Goal: Task Accomplishment & Management: Manage account settings

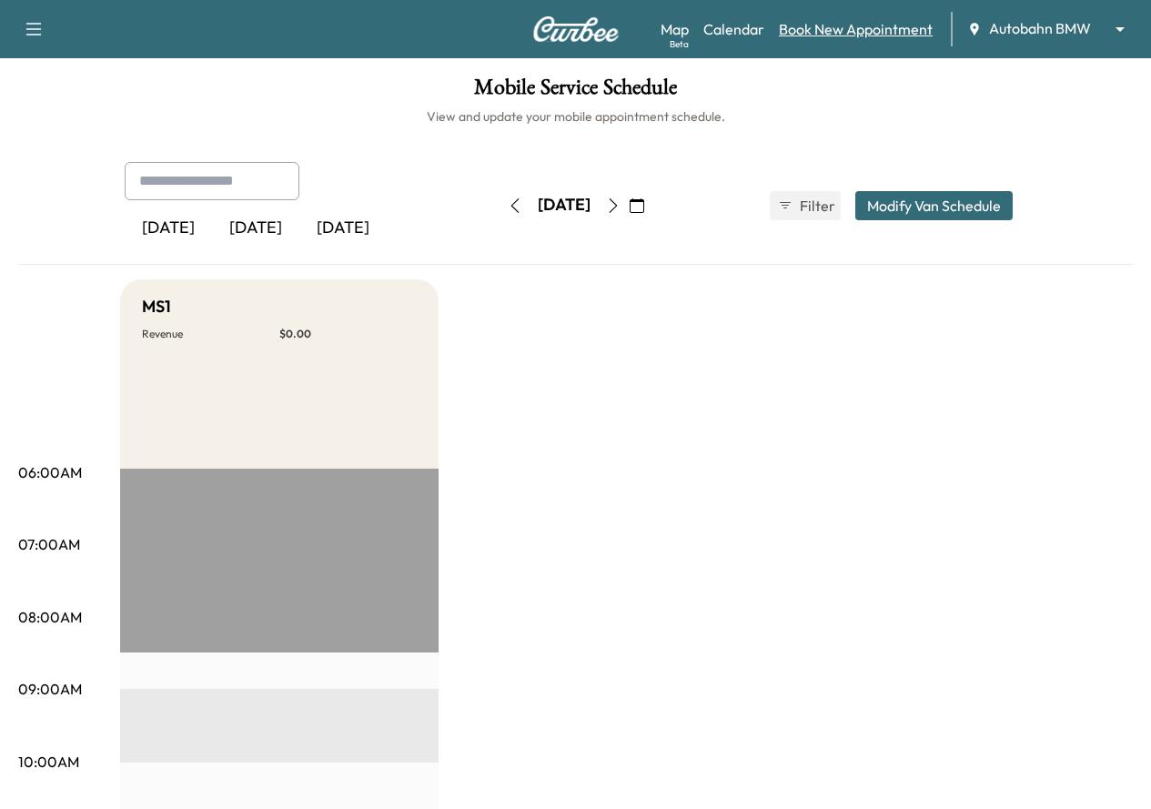
click at [892, 26] on link "Book New Appointment" at bounding box center [856, 29] width 154 height 22
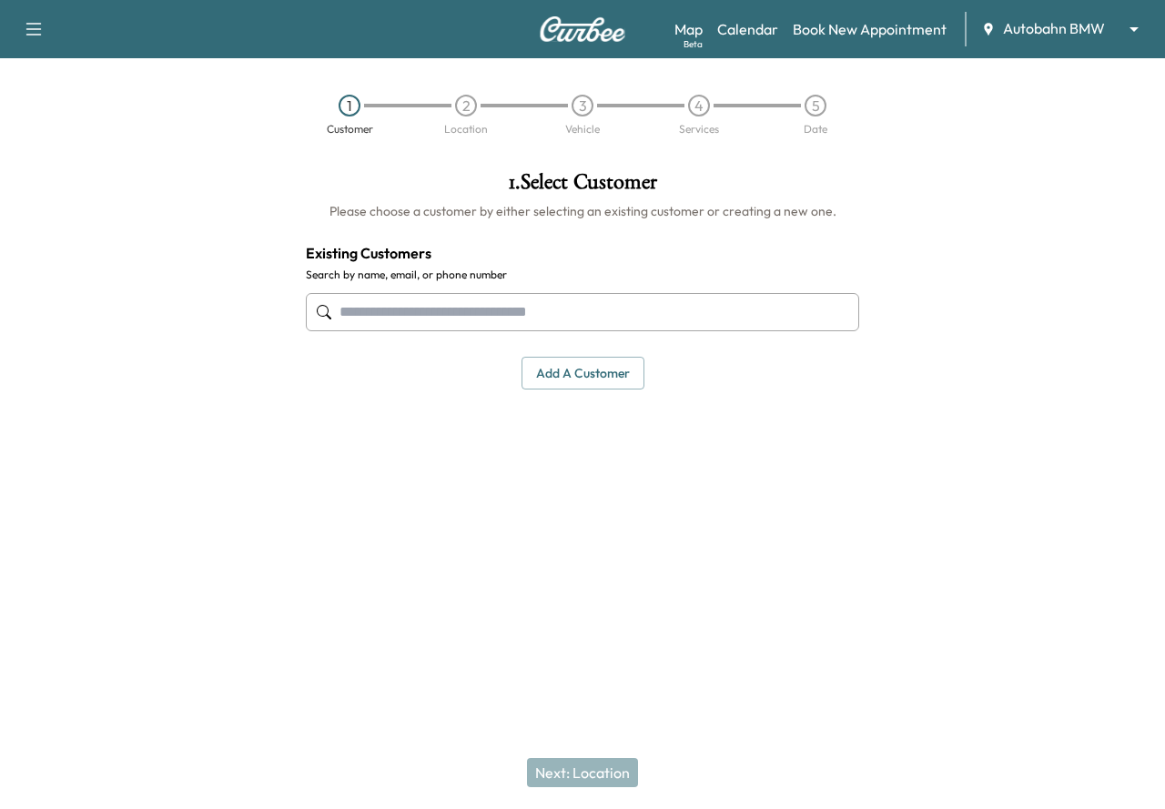
click at [1021, 24] on body "Support Log Out Map Beta Calendar Book New Appointment Autobahn BMW ******** ​ …" at bounding box center [582, 404] width 1165 height 809
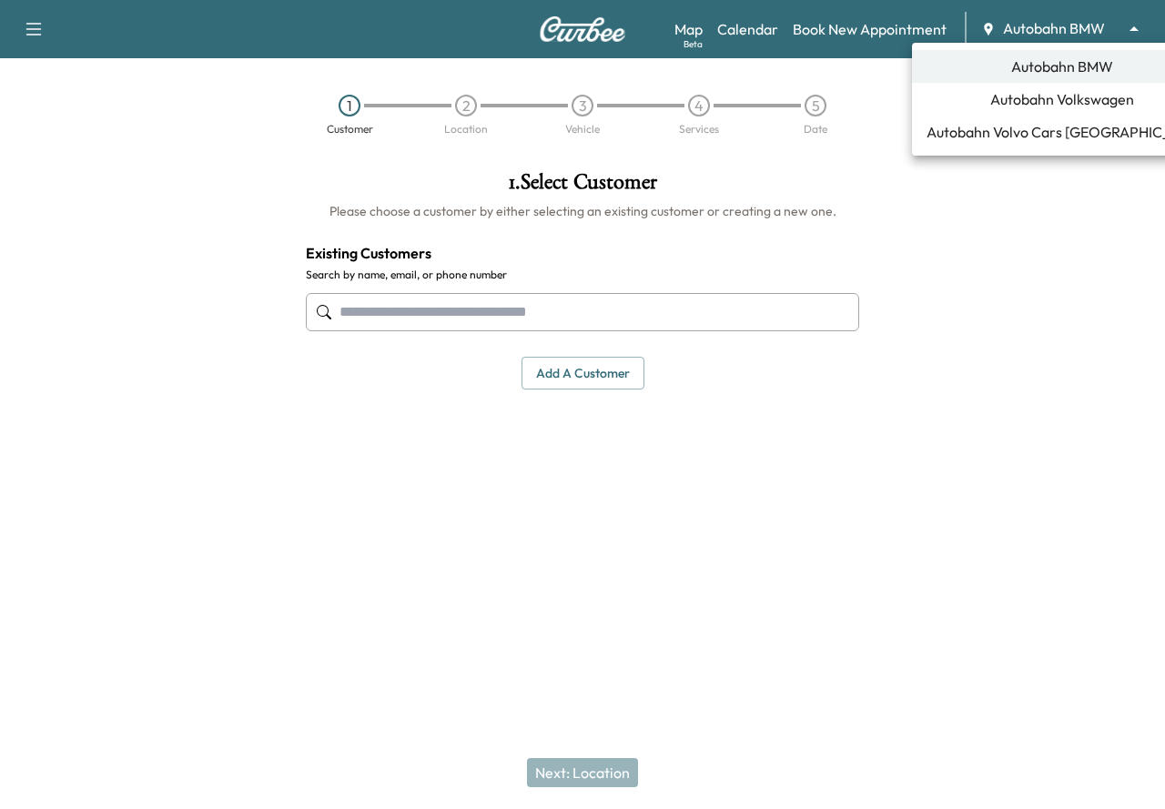
drag, startPoint x: 847, startPoint y: 270, endPoint x: 805, endPoint y: 195, distance: 86.4
click at [847, 268] on div at bounding box center [582, 404] width 1165 height 809
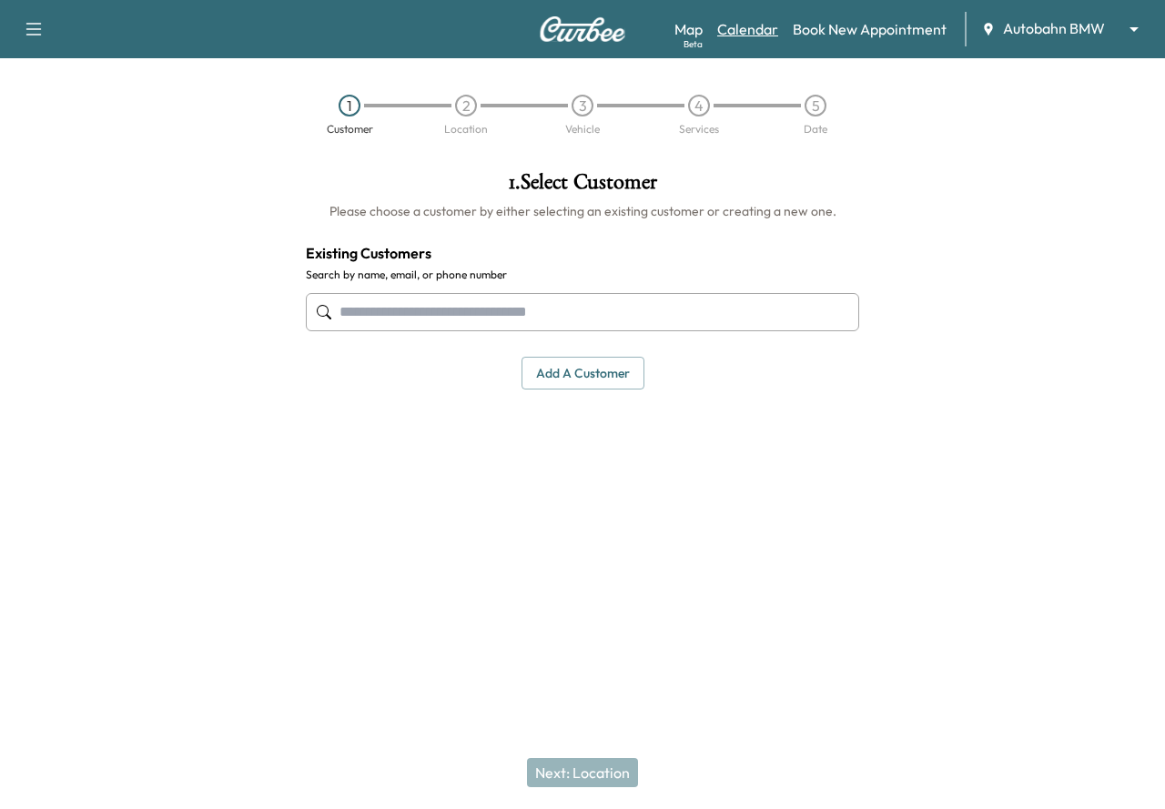
click at [754, 30] on link "Calendar" at bounding box center [747, 29] width 61 height 22
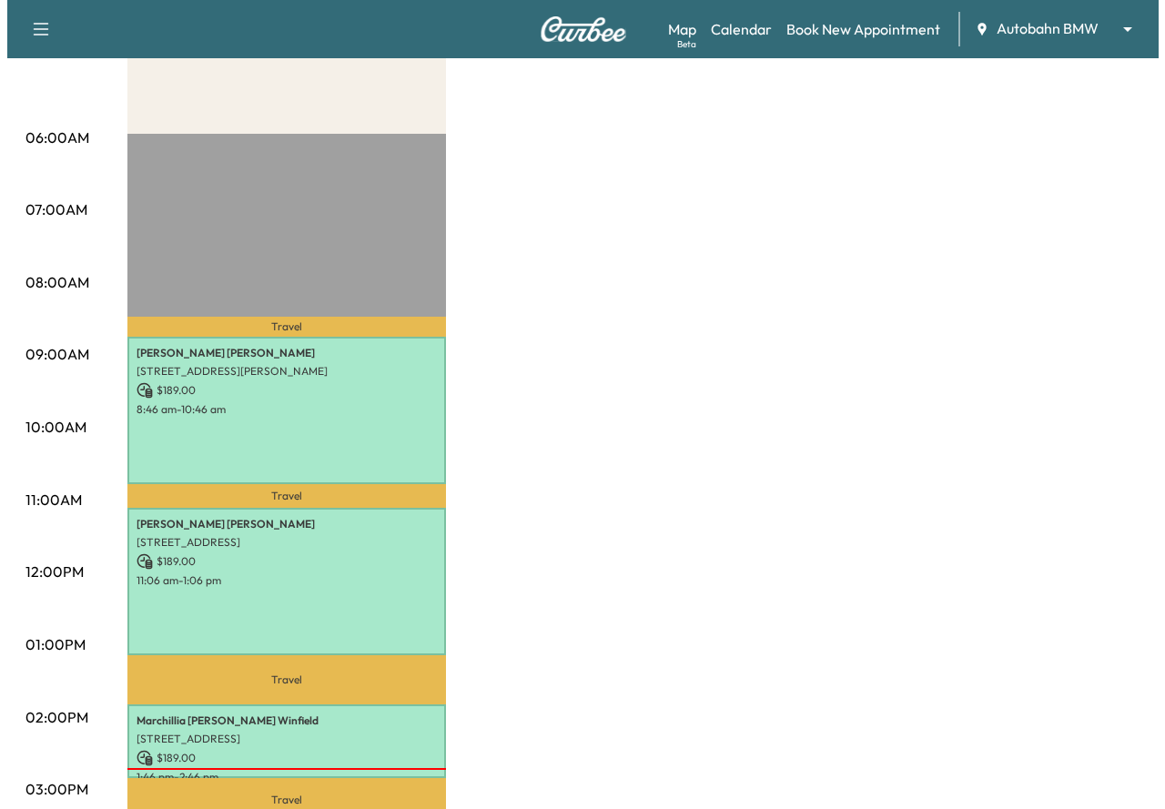
scroll to position [364, 0]
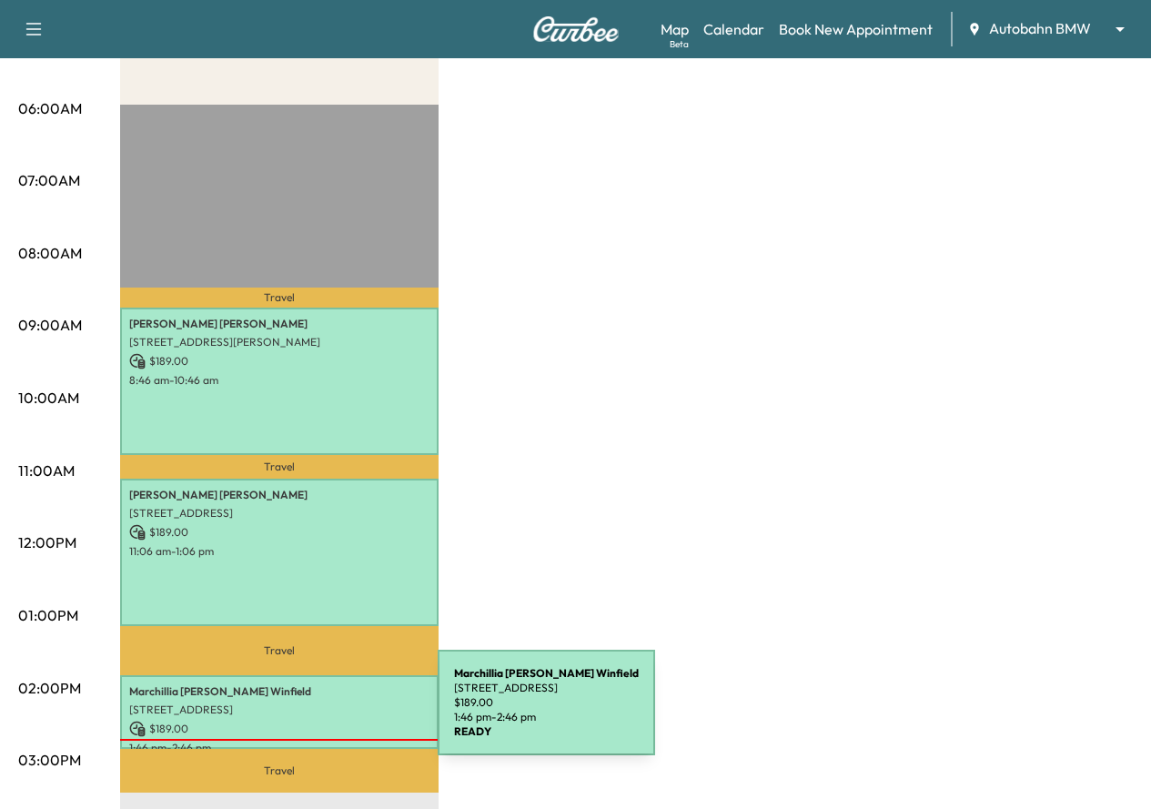
click at [301, 721] on p "$ 189.00" at bounding box center [279, 729] width 300 height 16
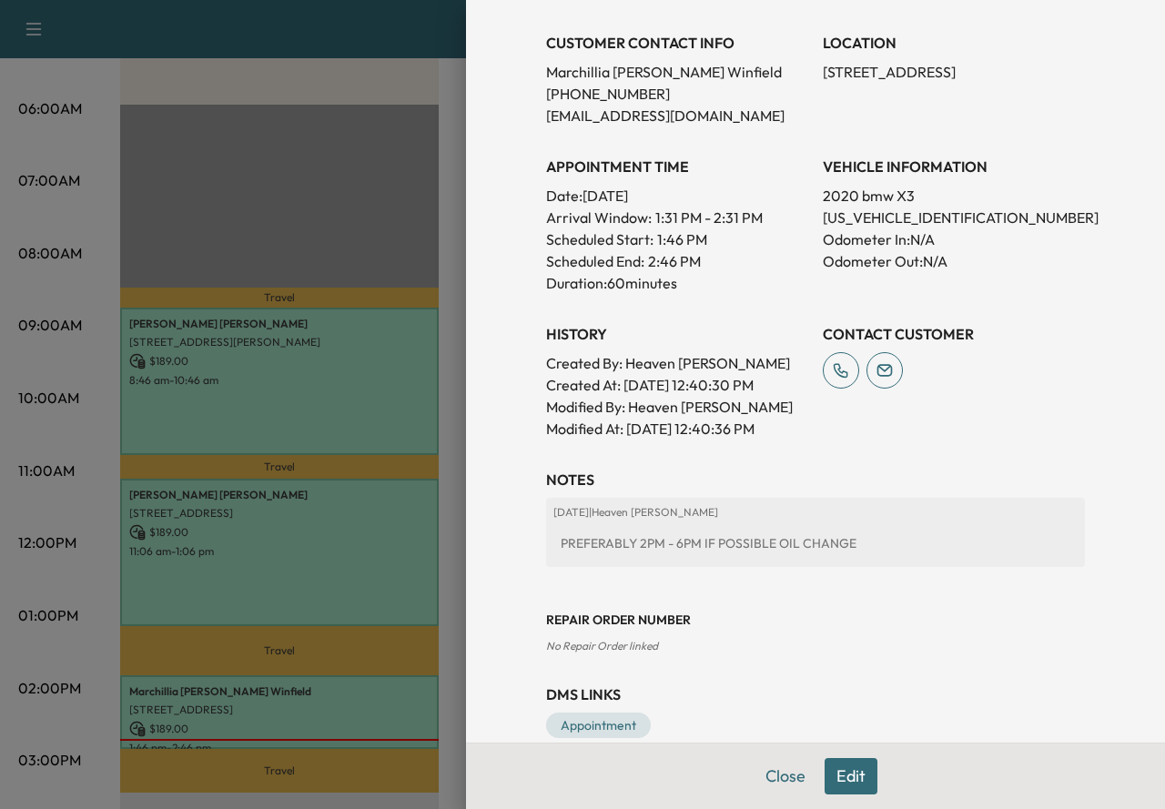
click at [844, 770] on button "Edit" at bounding box center [851, 776] width 53 height 36
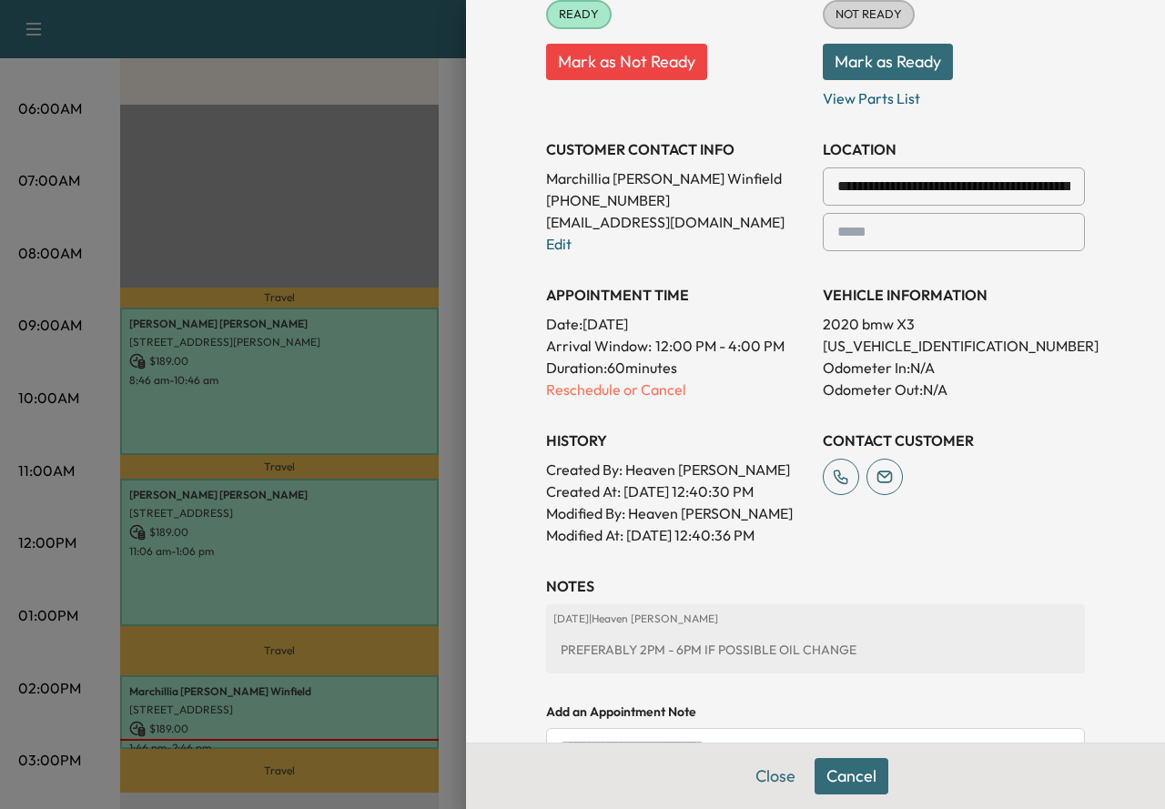
scroll to position [278, 0]
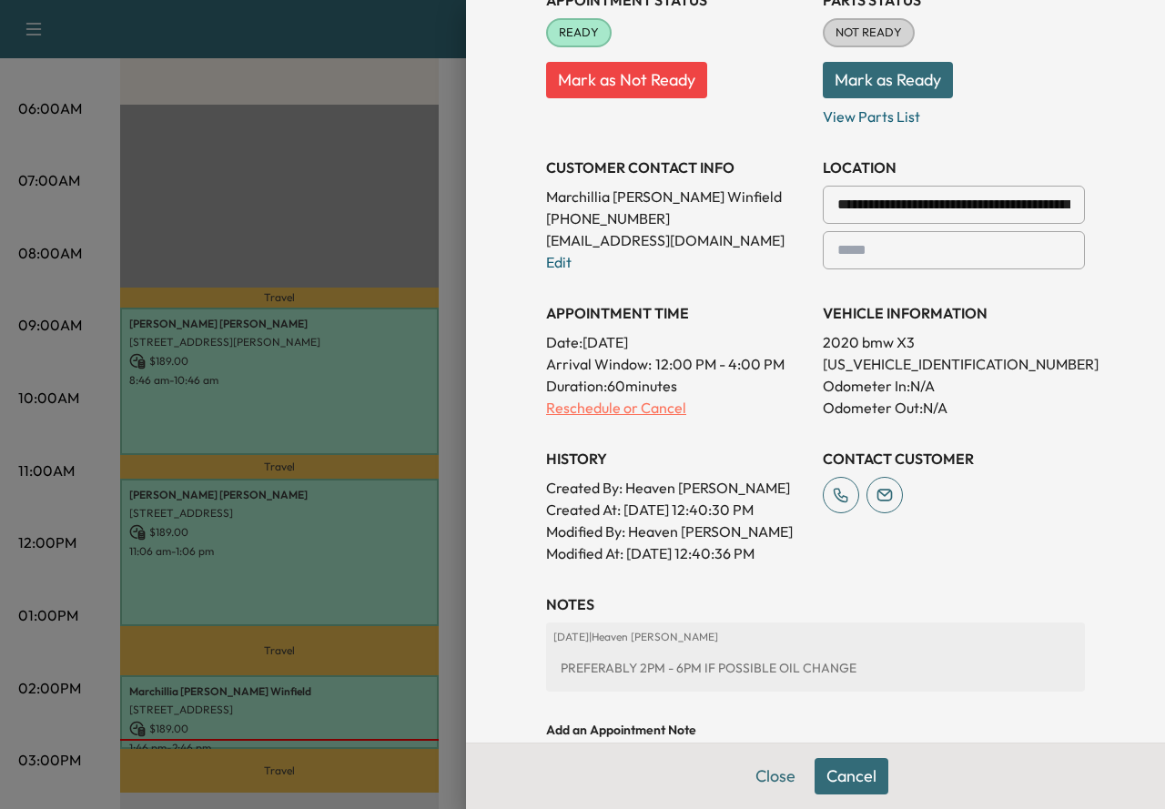
click at [641, 406] on p "Reschedule or Cancel" at bounding box center [677, 408] width 262 height 22
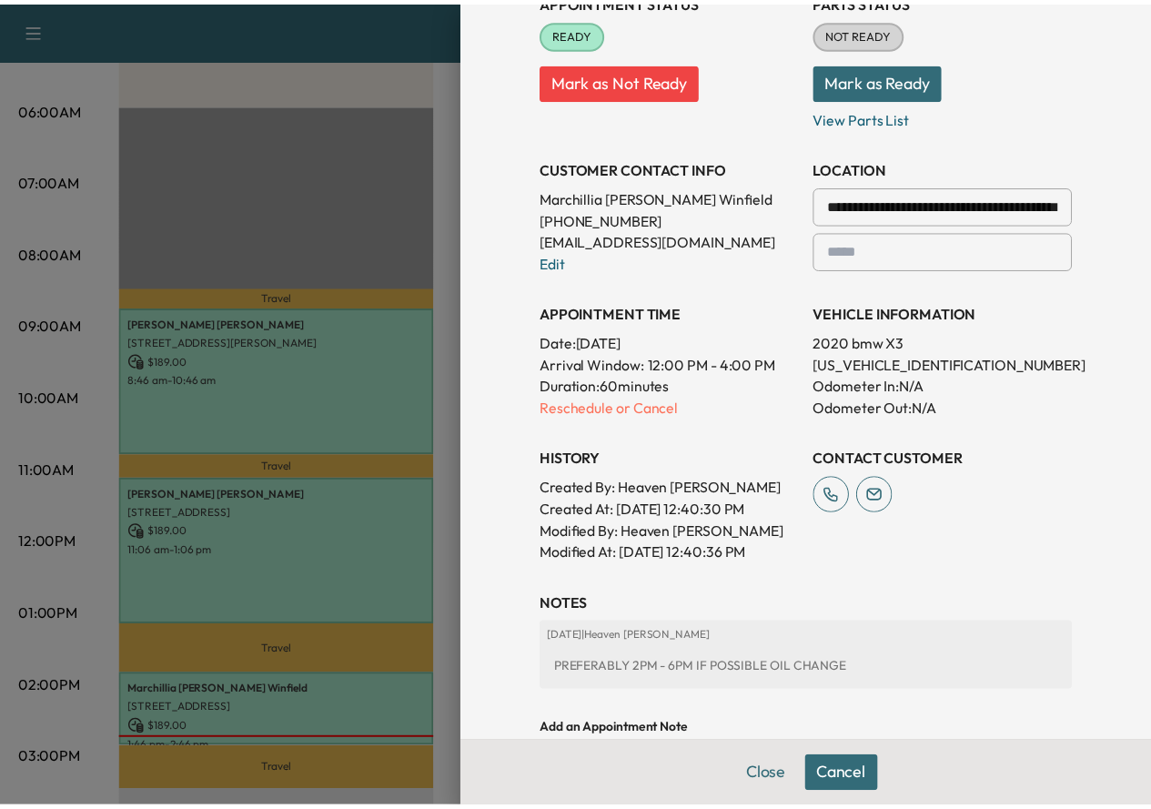
scroll to position [0, 0]
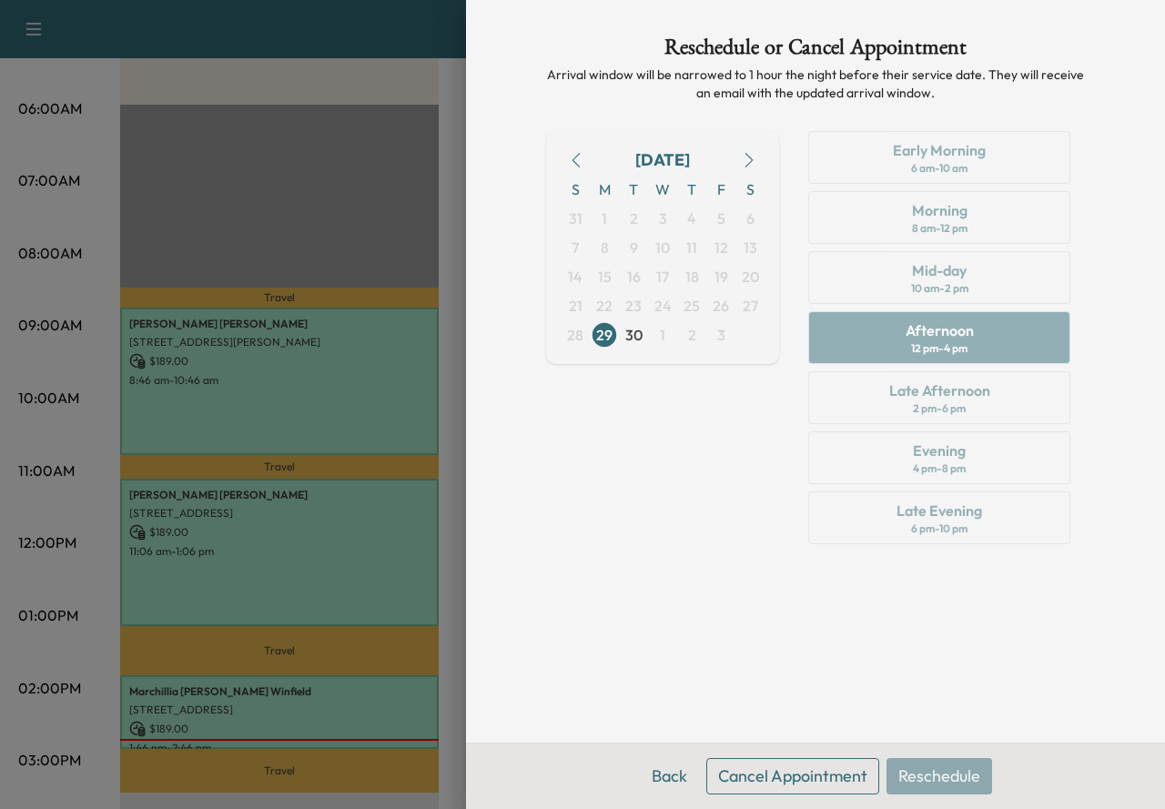
click at [748, 162] on icon "button" at bounding box center [749, 160] width 15 height 15
click at [663, 219] on span "1" at bounding box center [662, 219] width 5 height 22
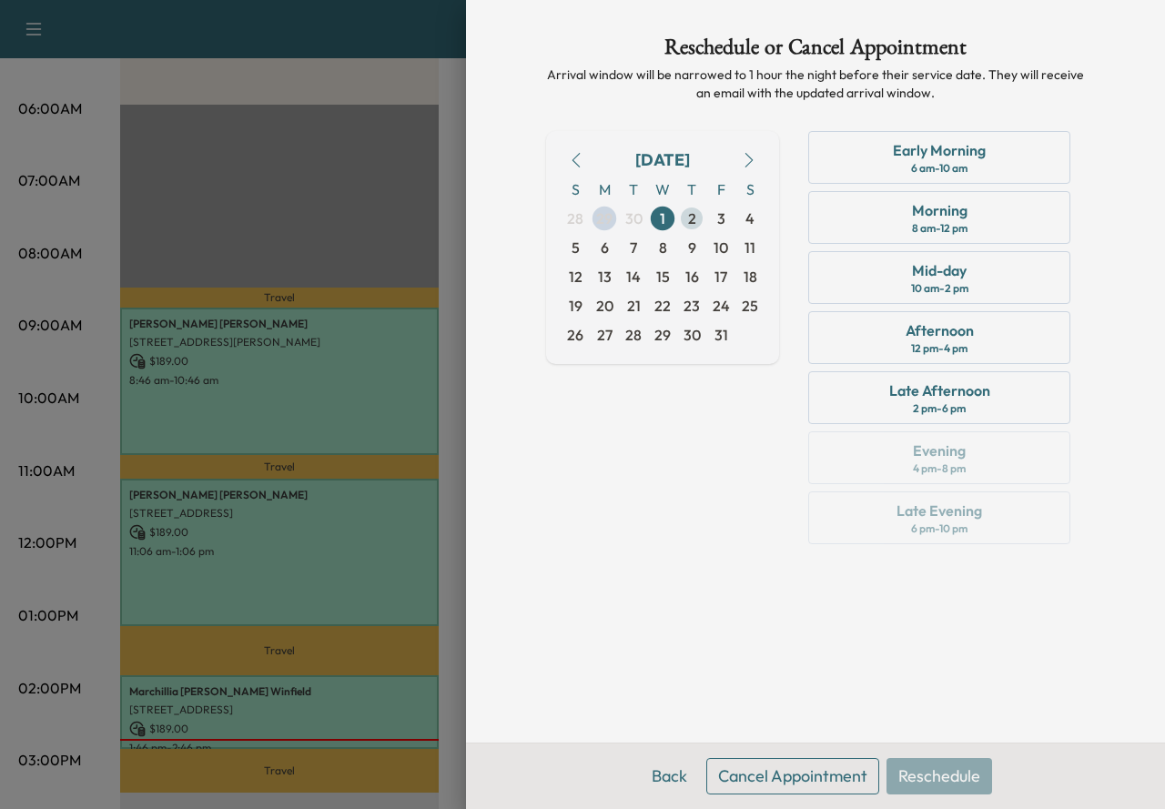
click at [691, 214] on span "2" at bounding box center [692, 219] width 8 height 22
click at [668, 220] on span "1" at bounding box center [662, 218] width 29 height 29
click at [934, 221] on div "8 am - 12 pm" at bounding box center [940, 228] width 56 height 15
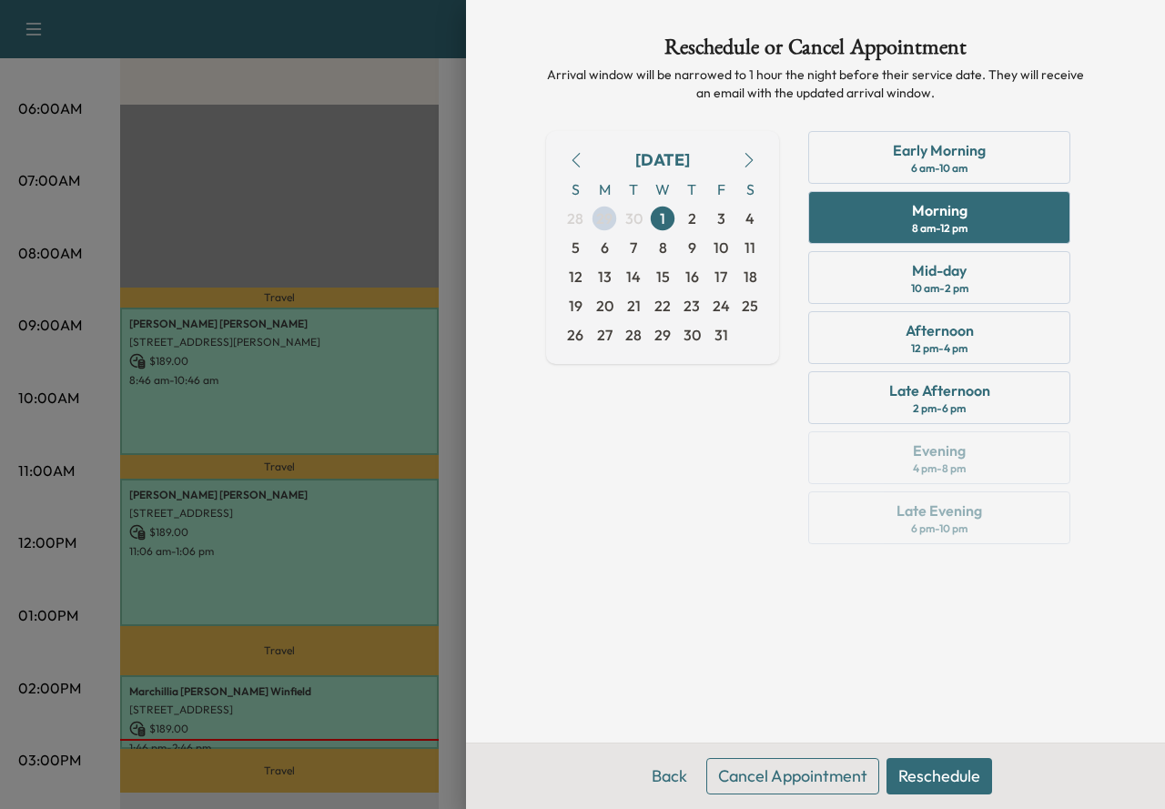
click at [909, 771] on button "Reschedule" at bounding box center [939, 776] width 106 height 36
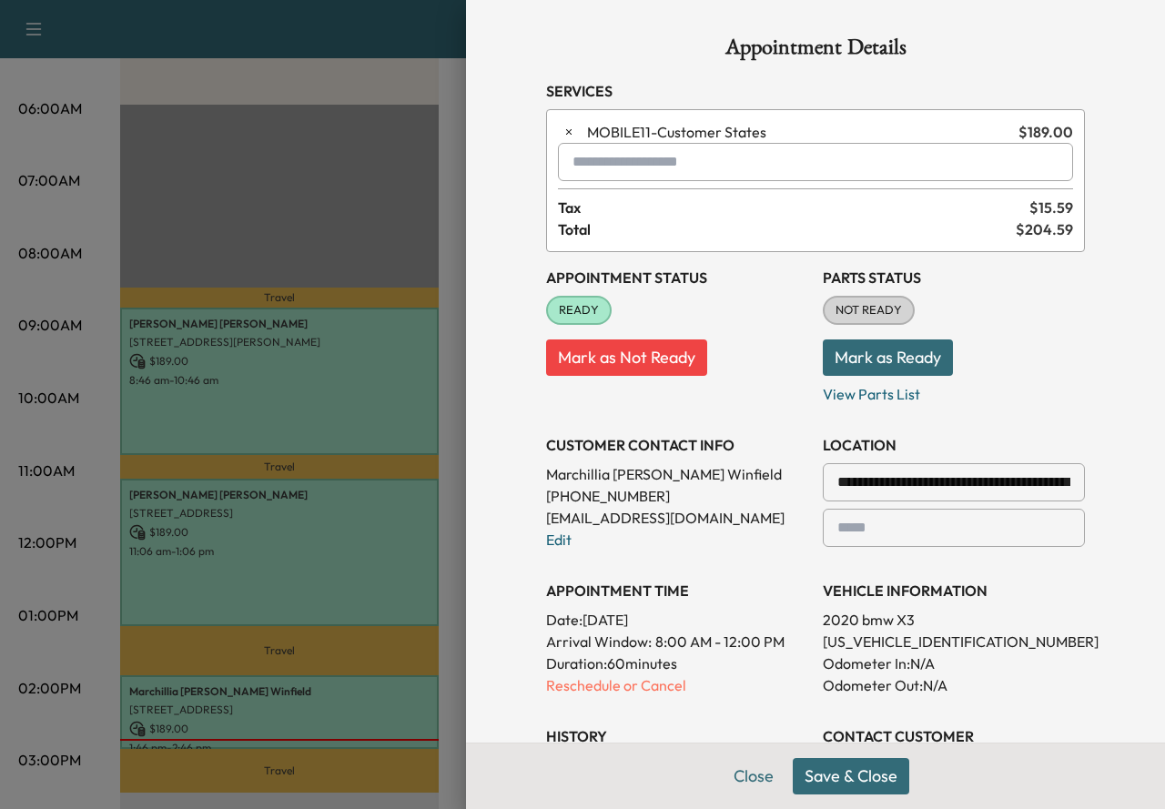
click at [838, 779] on button "Save & Close" at bounding box center [851, 776] width 116 height 36
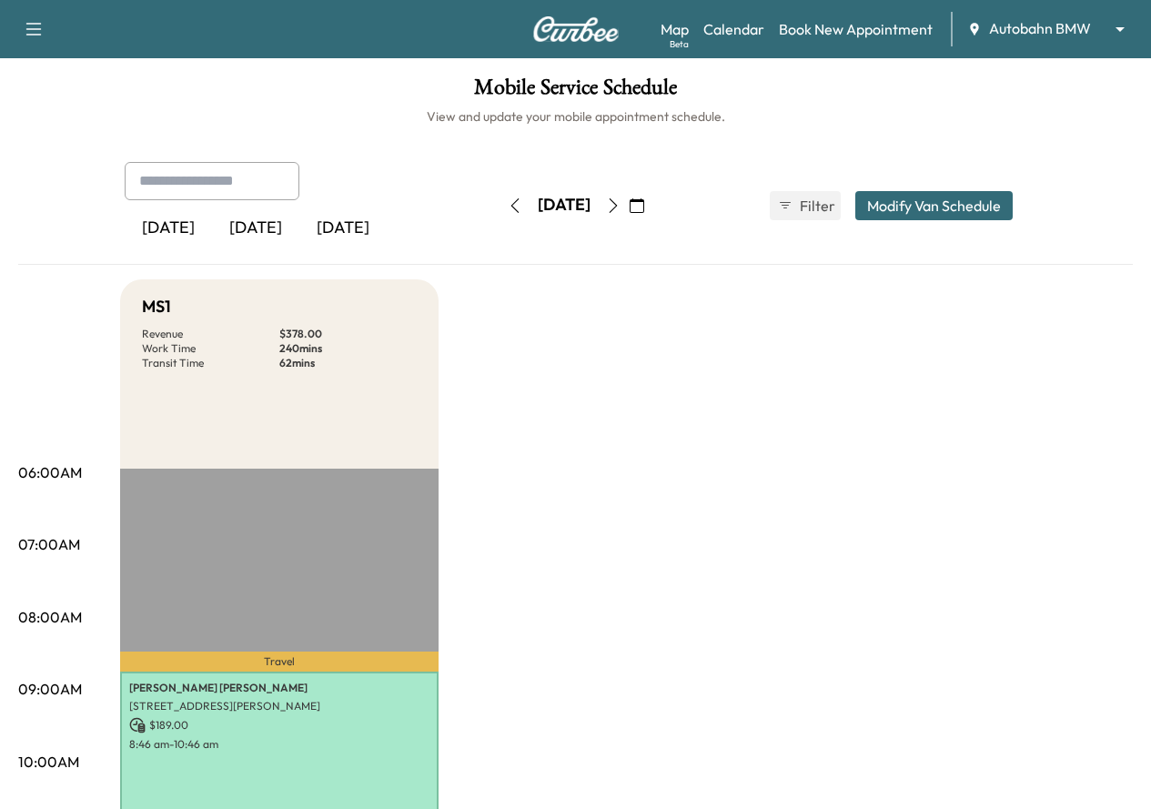
click at [629, 216] on button "button" at bounding box center [613, 205] width 31 height 29
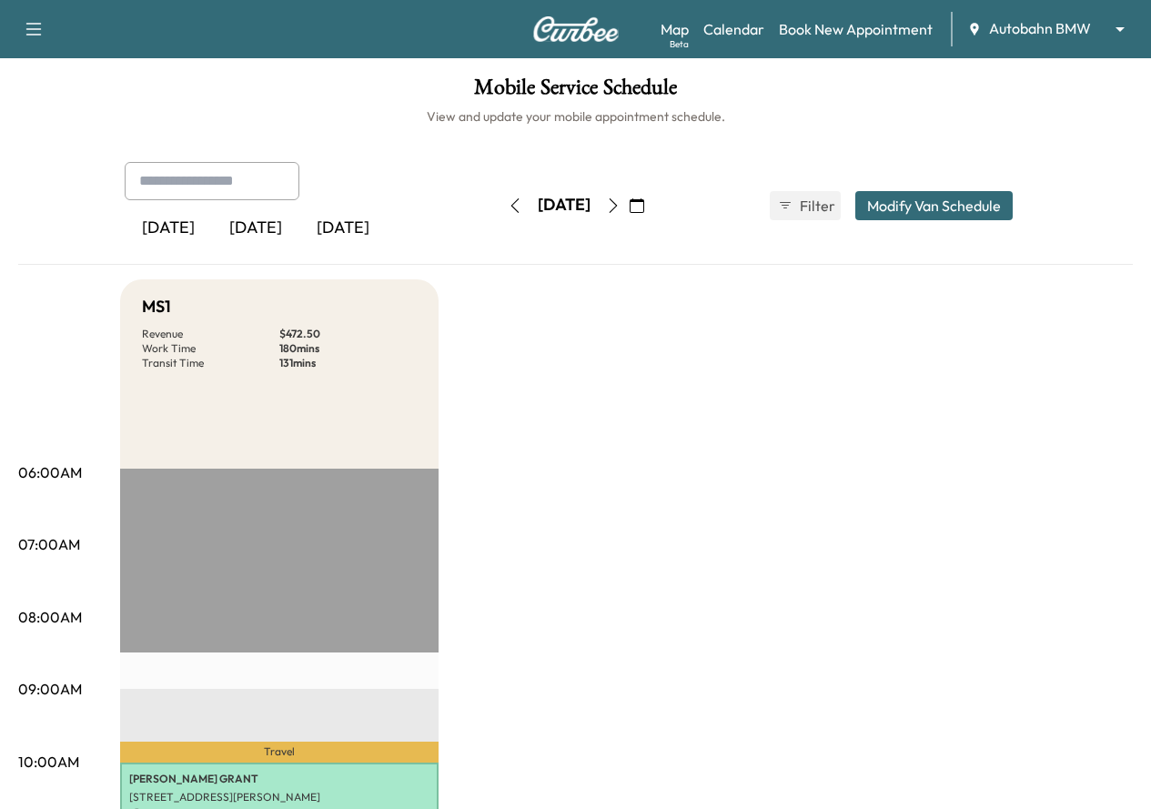
click at [629, 216] on button "button" at bounding box center [613, 205] width 31 height 29
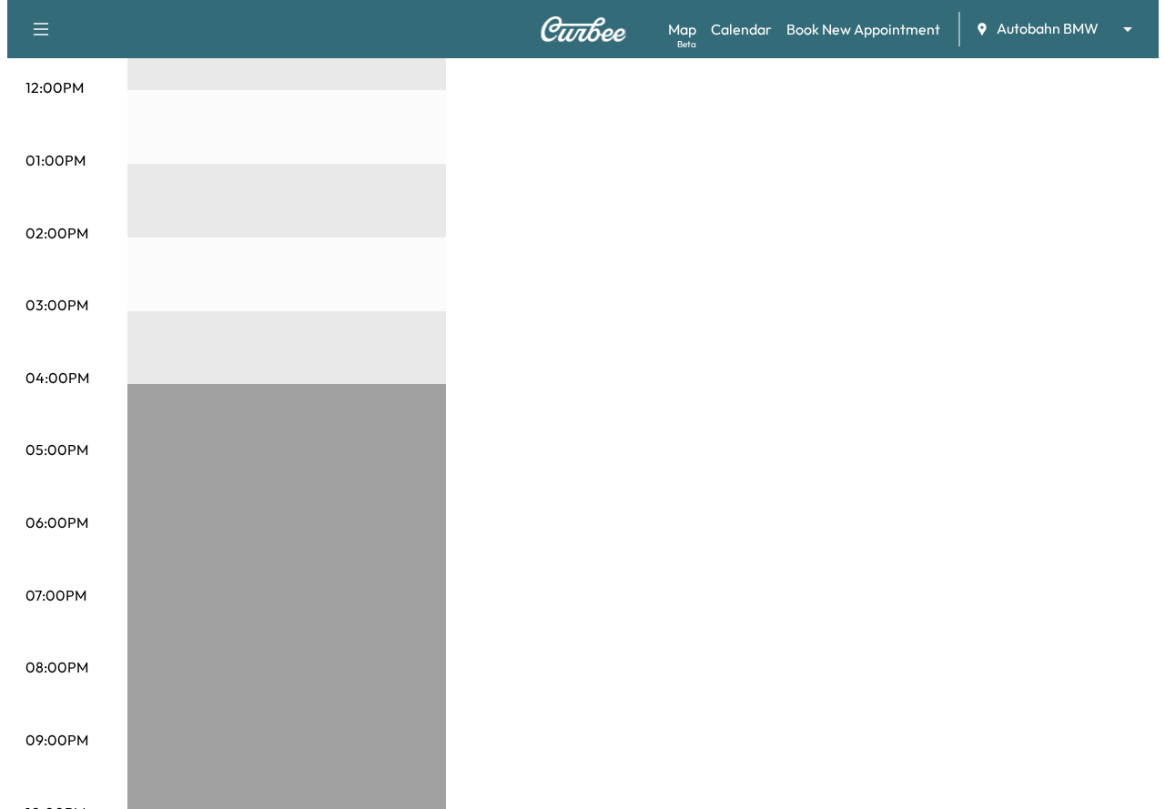
scroll to position [455, 0]
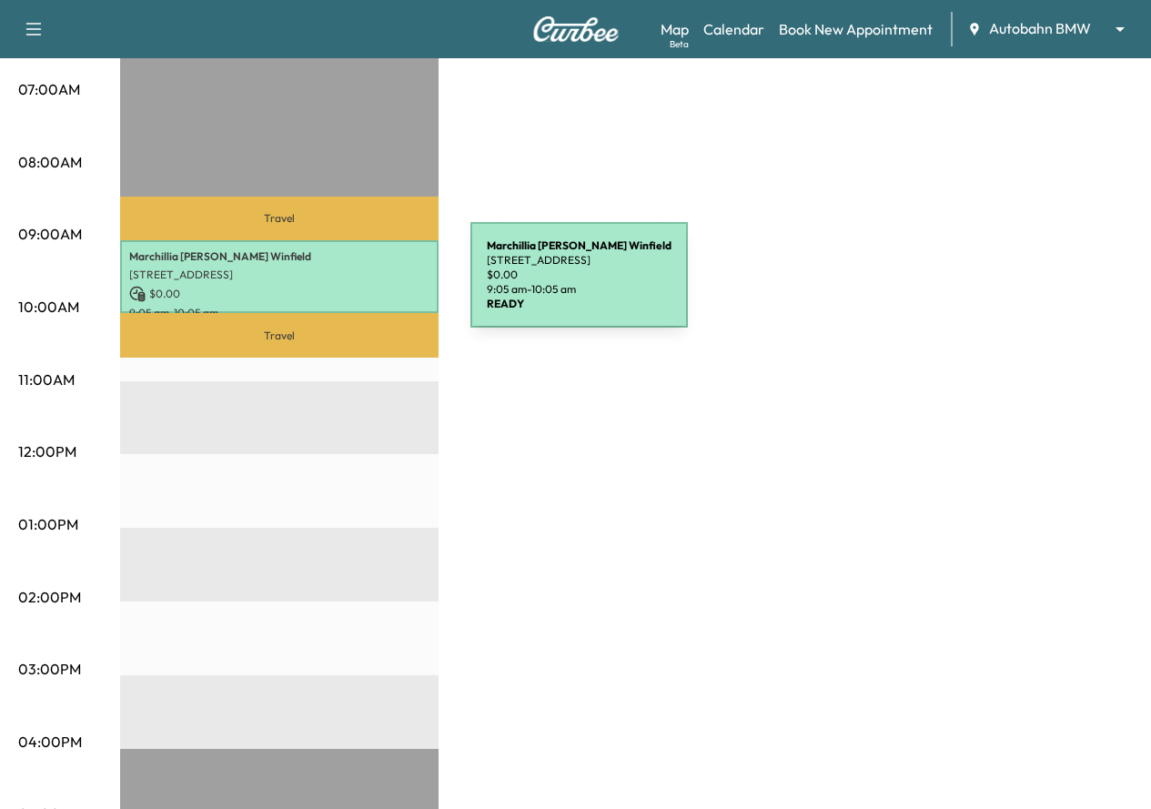
click at [334, 286] on p "$ 0.00" at bounding box center [279, 294] width 300 height 16
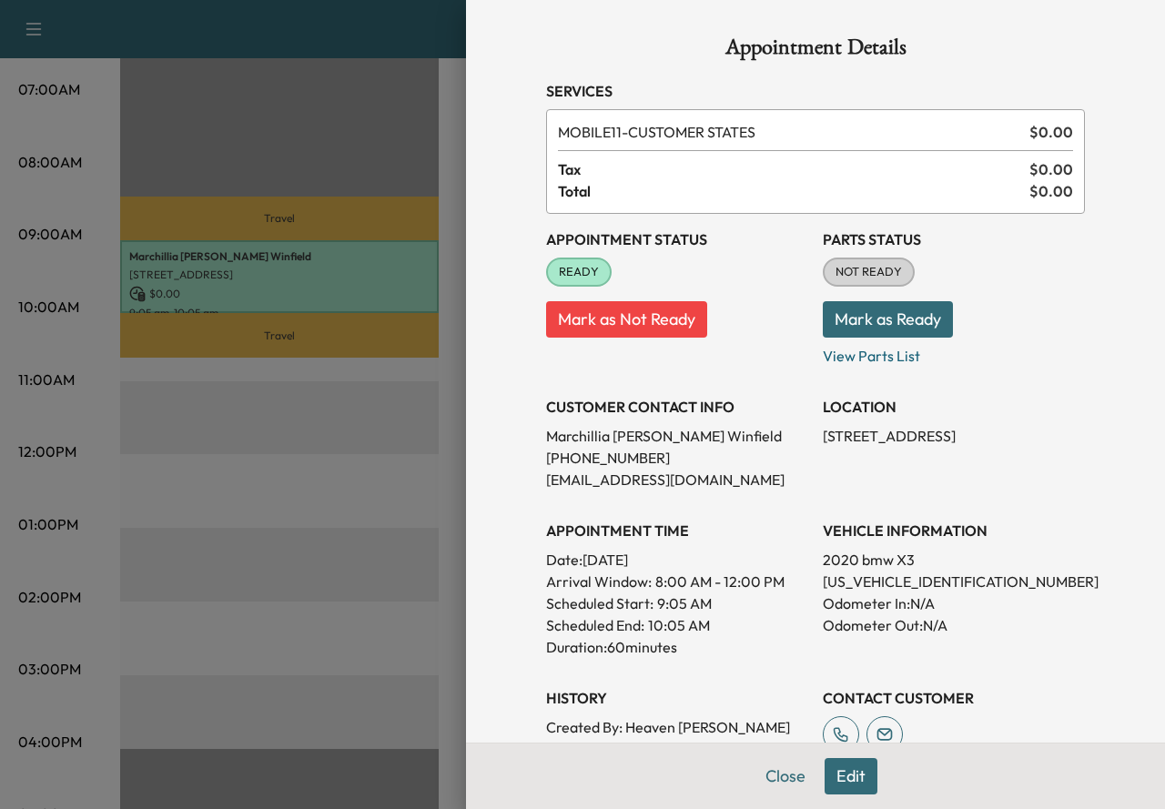
click at [883, 311] on button "Mark as Ready" at bounding box center [888, 319] width 130 height 36
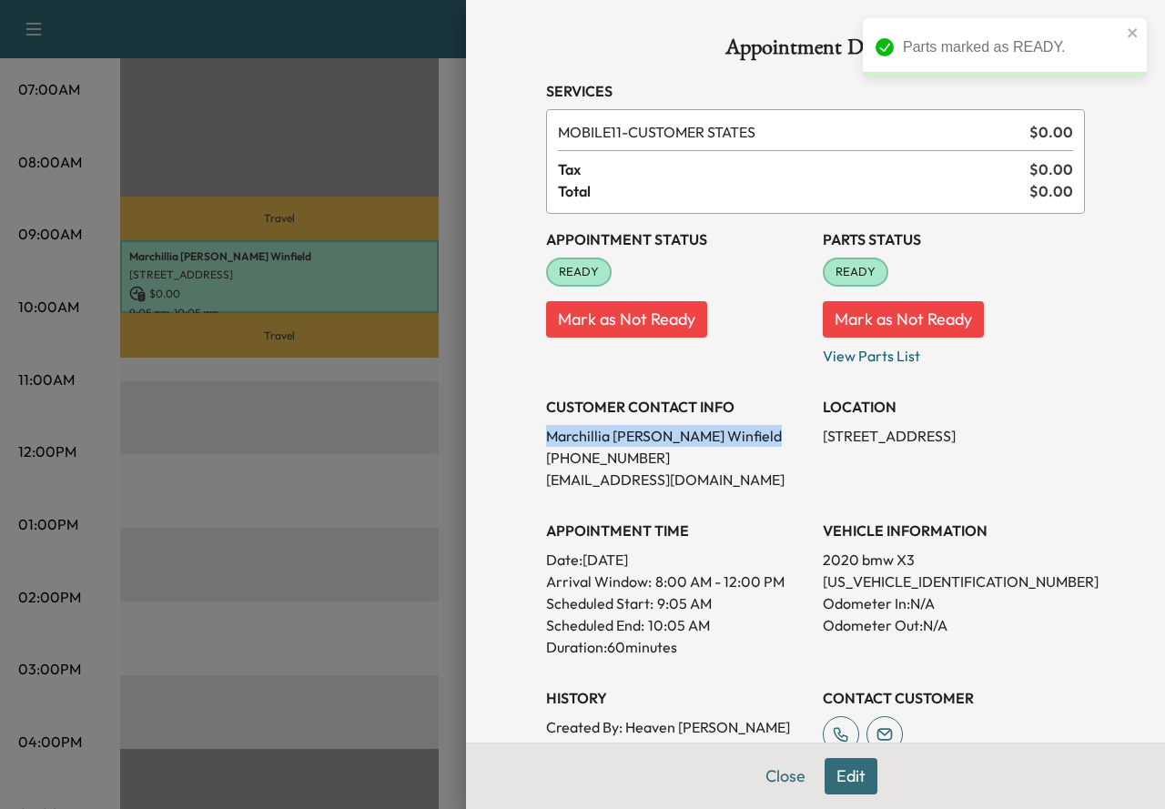
drag, startPoint x: 697, startPoint y: 439, endPoint x: 531, endPoint y: 440, distance: 166.6
click at [531, 440] on div "Appointment Details Services MOBILE11 - CUSTOMER STATES $ 0.00 Tax $ 0.00 Total…" at bounding box center [815, 569] width 582 height 1139
copy p "Marchillia tillison Winfield"
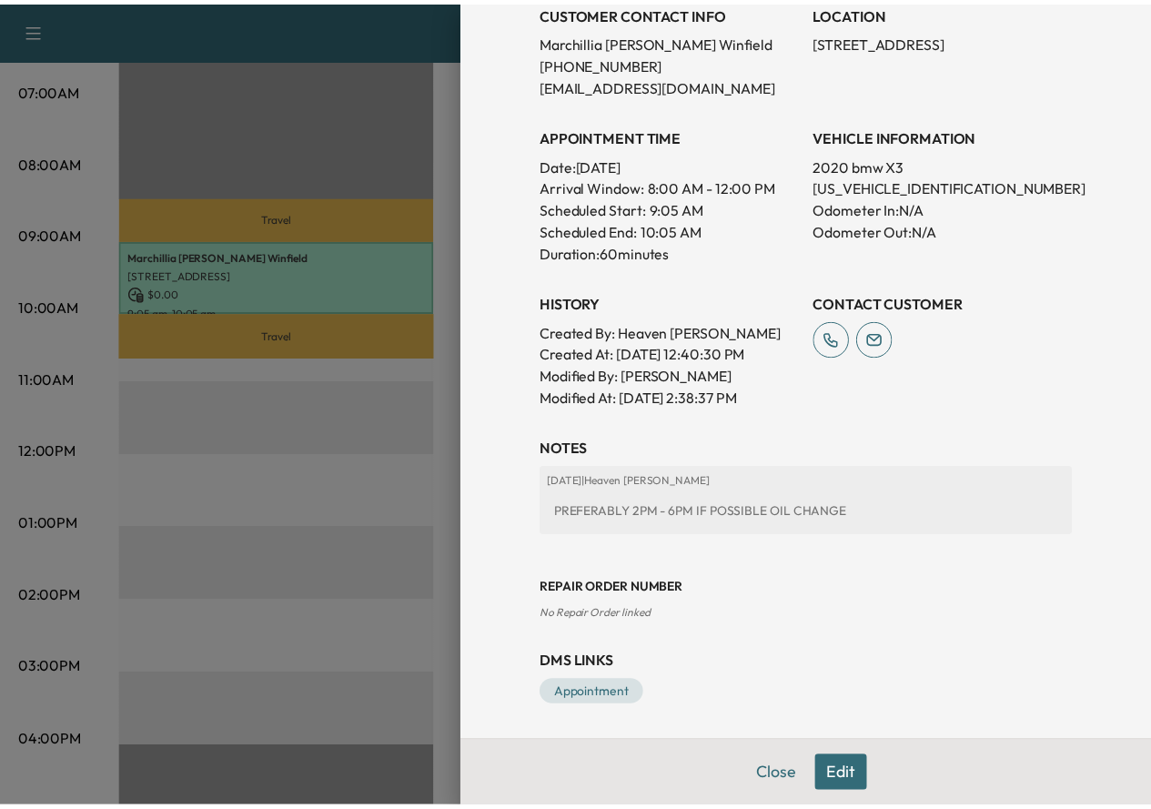
scroll to position [396, 0]
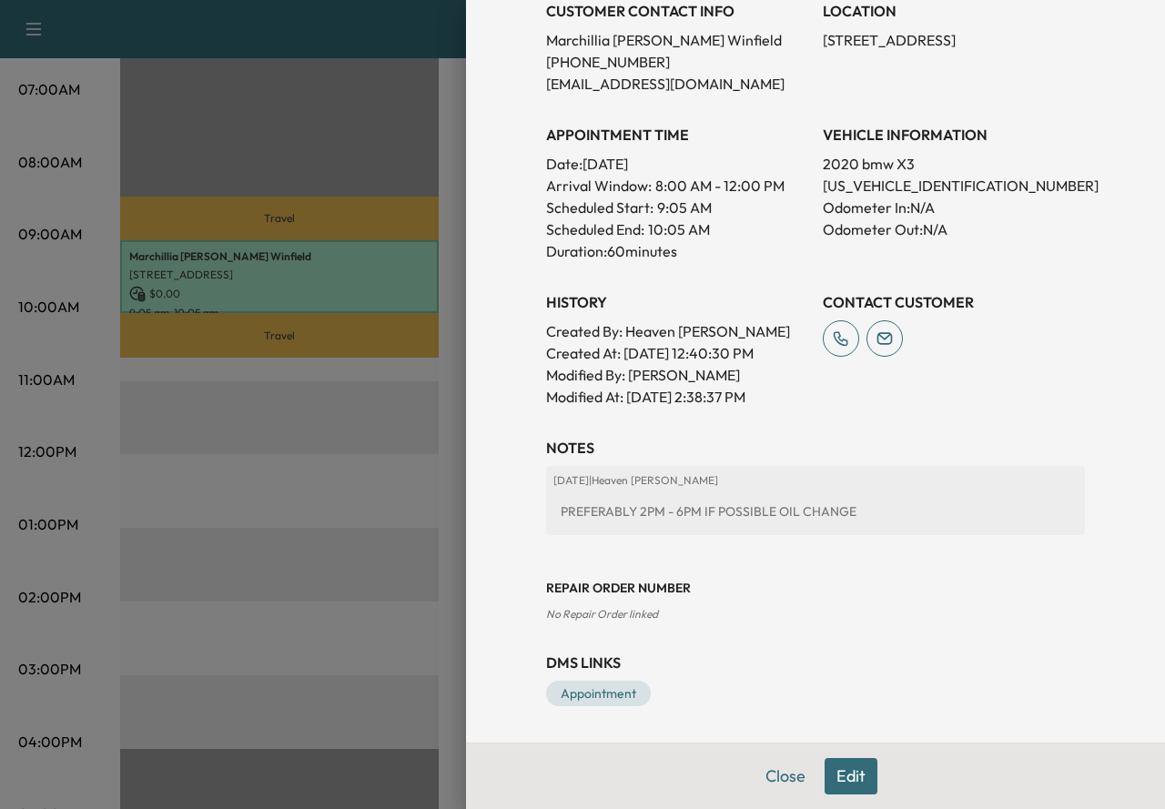
click at [320, 496] on div at bounding box center [582, 404] width 1165 height 809
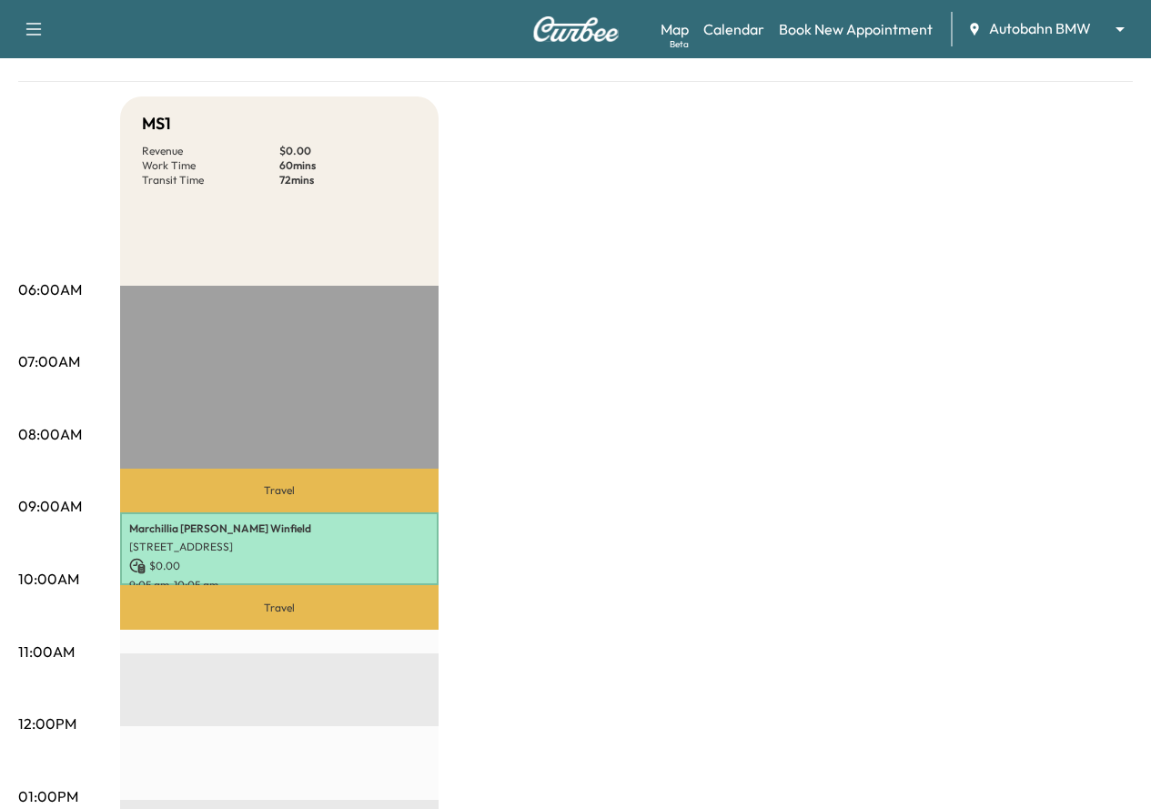
scroll to position [182, 0]
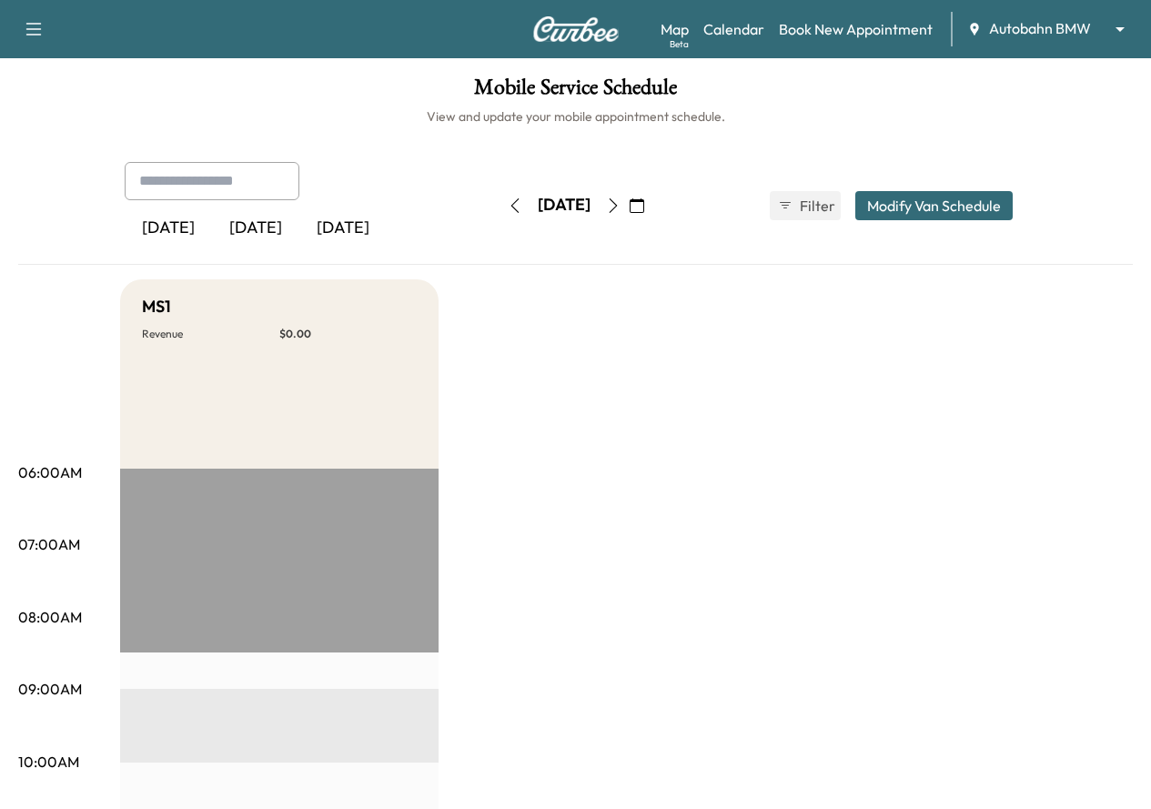
click at [644, 198] on icon "button" at bounding box center [637, 205] width 15 height 15
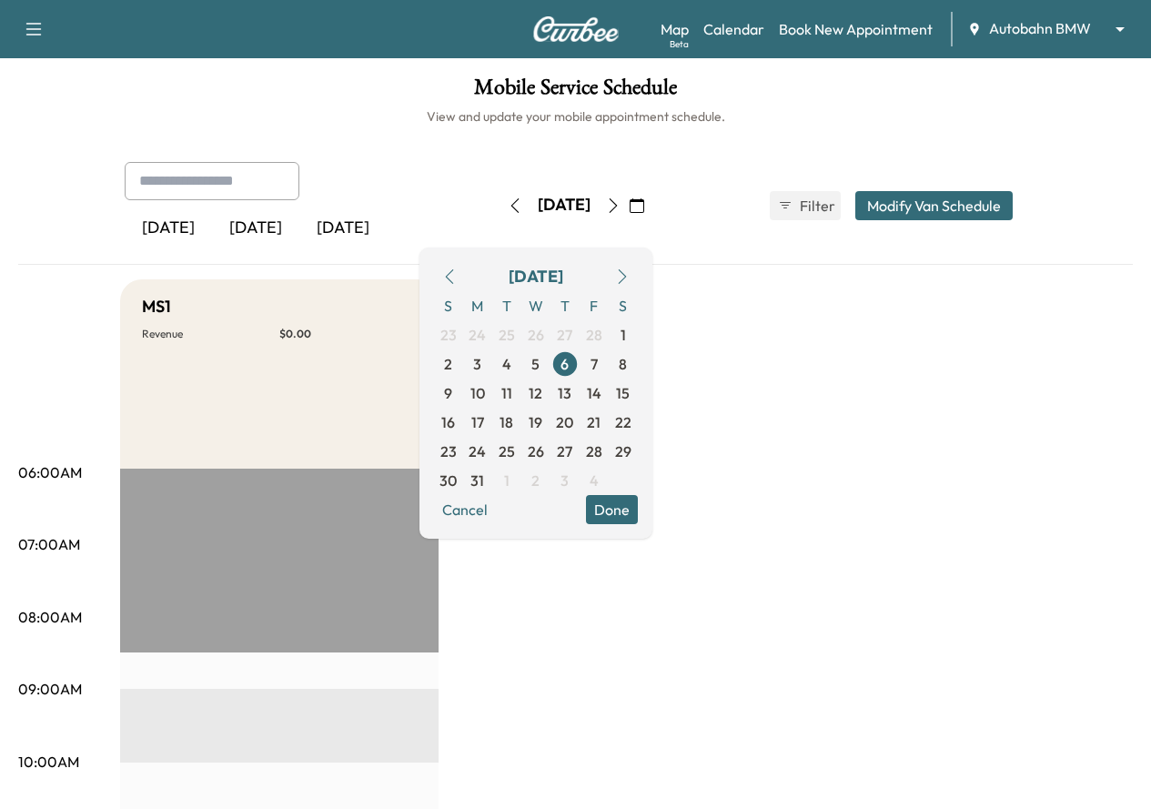
click at [638, 284] on button "button" at bounding box center [622, 276] width 31 height 29
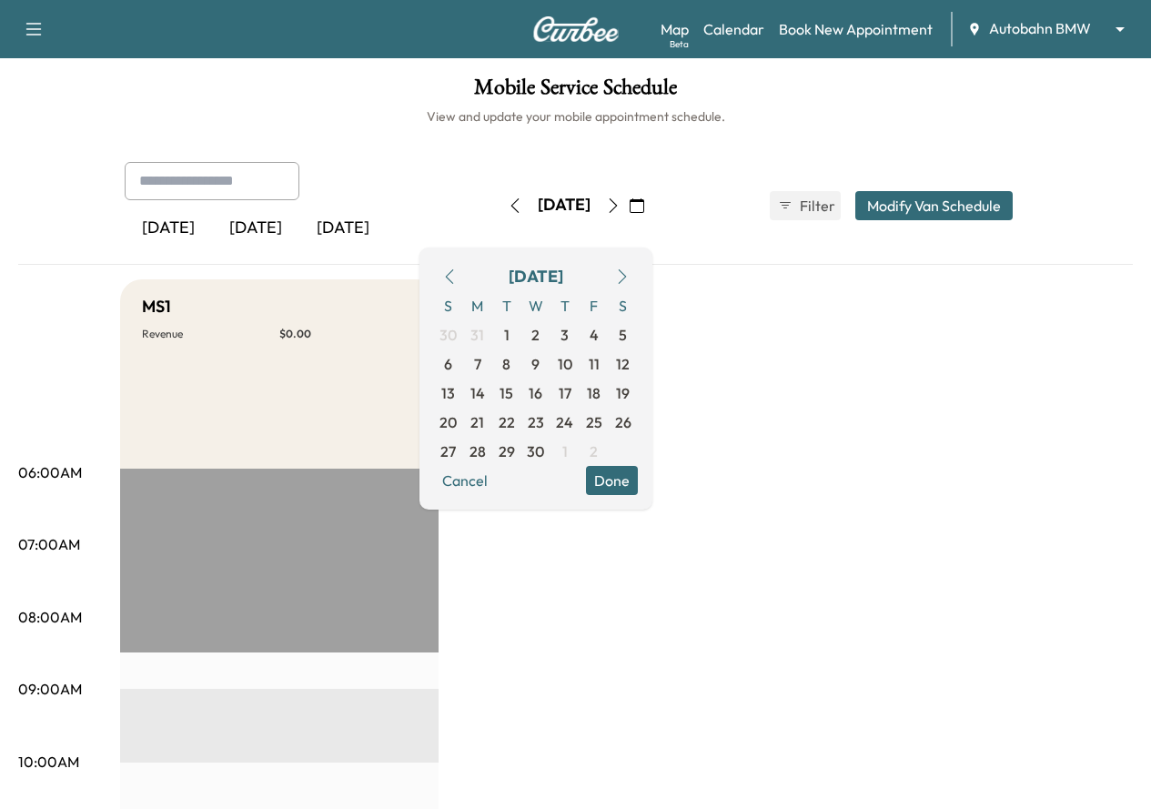
click at [638, 284] on button "button" at bounding box center [622, 276] width 31 height 29
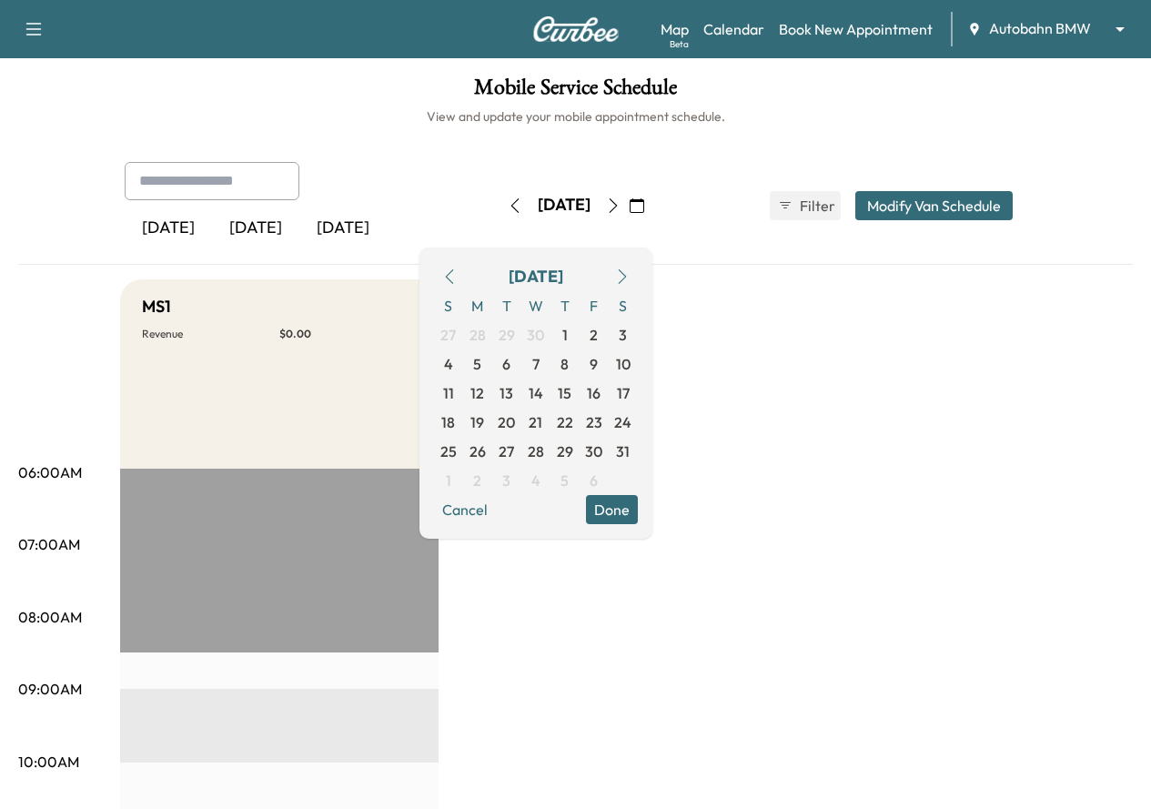
click at [638, 284] on button "button" at bounding box center [622, 276] width 31 height 29
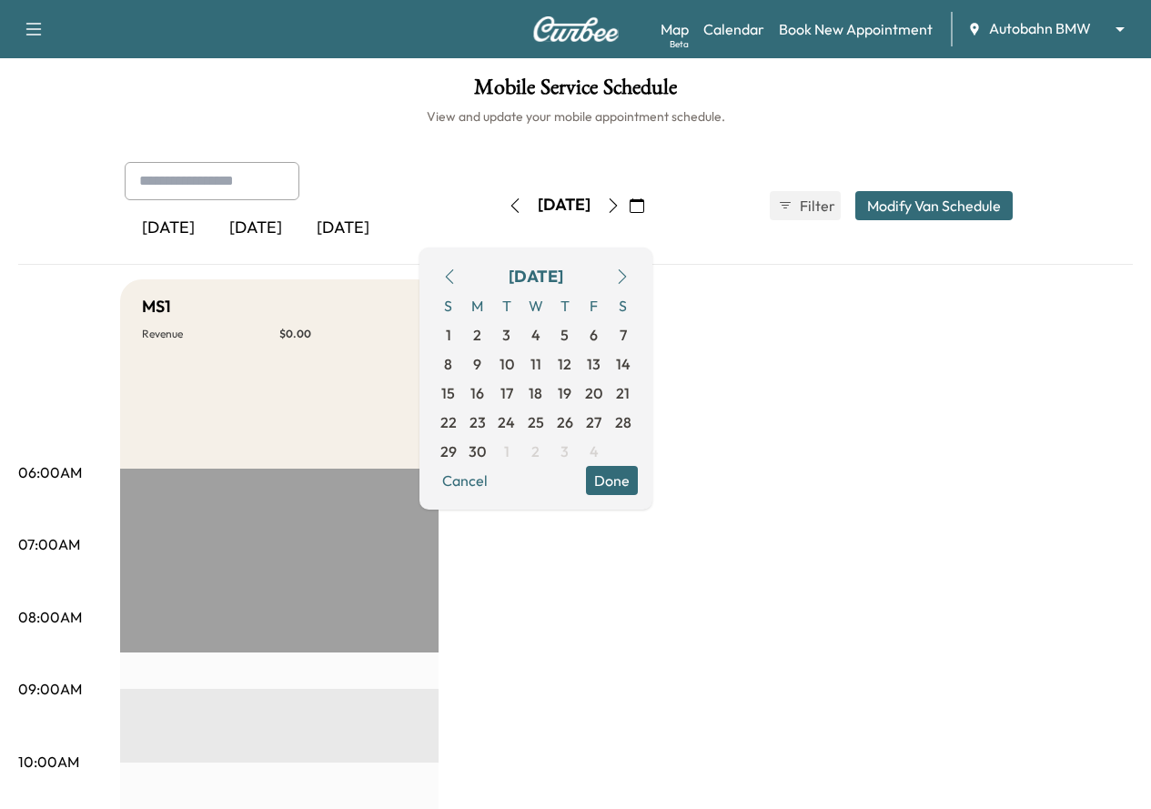
click at [638, 284] on button "button" at bounding box center [622, 276] width 31 height 29
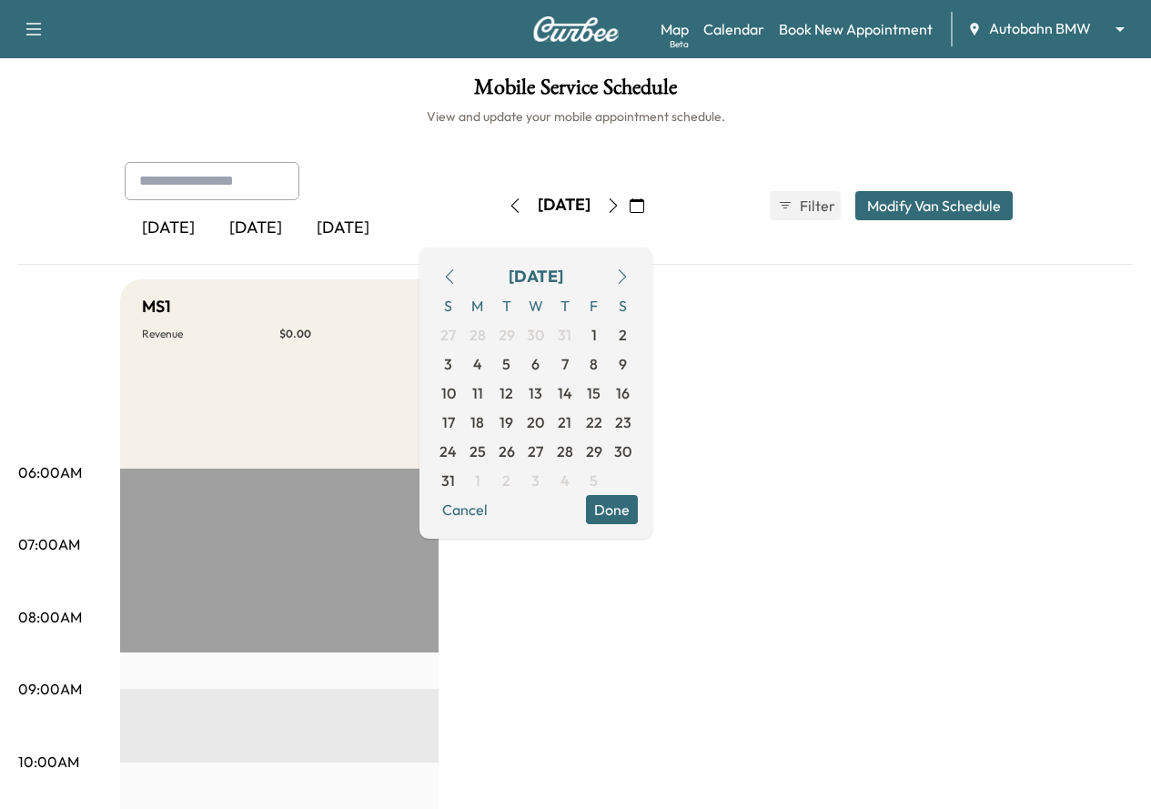
click at [638, 284] on button "button" at bounding box center [622, 276] width 31 height 29
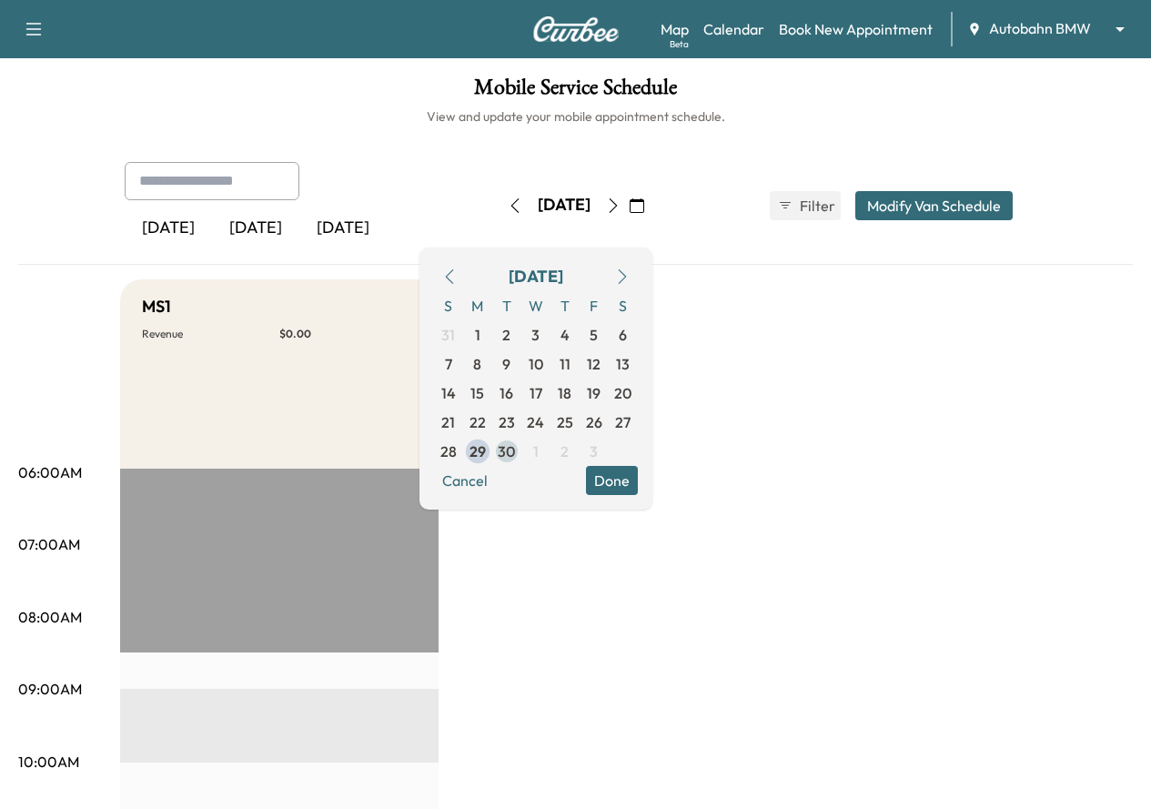
click at [515, 451] on span "30" at bounding box center [506, 451] width 17 height 22
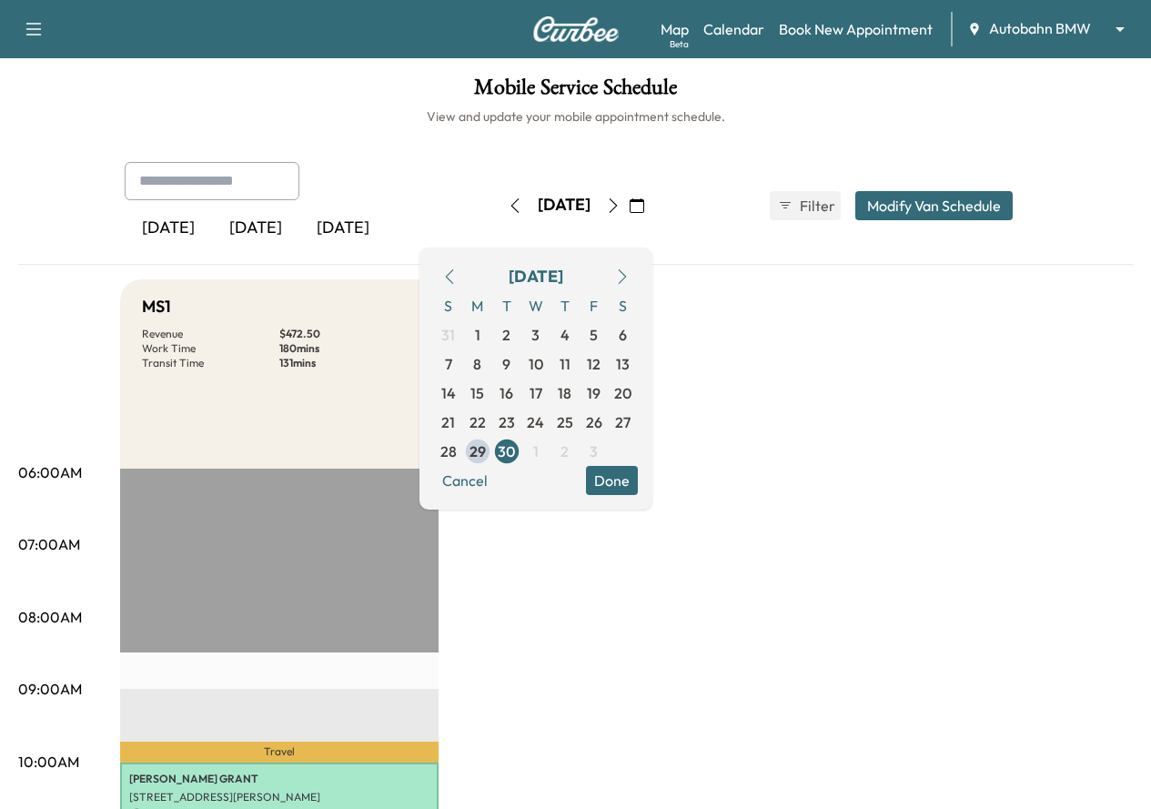
click at [638, 484] on button "Done" at bounding box center [612, 480] width 52 height 29
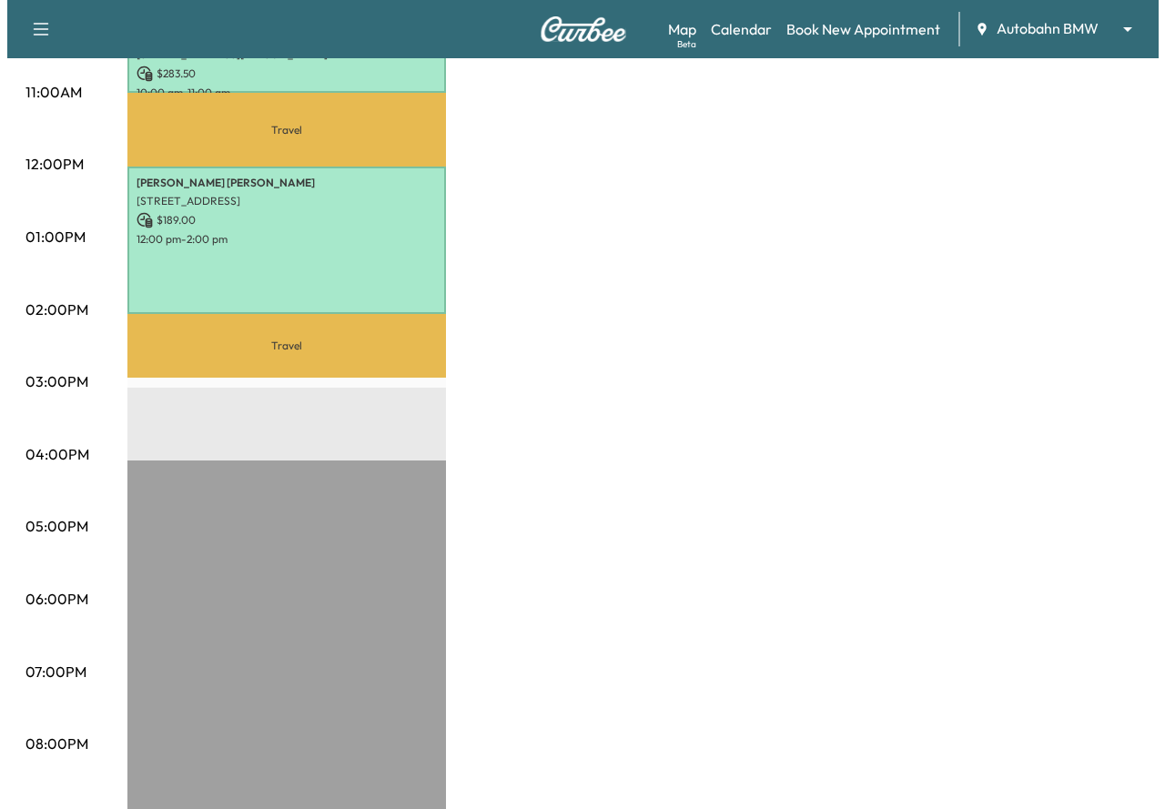
scroll to position [490, 0]
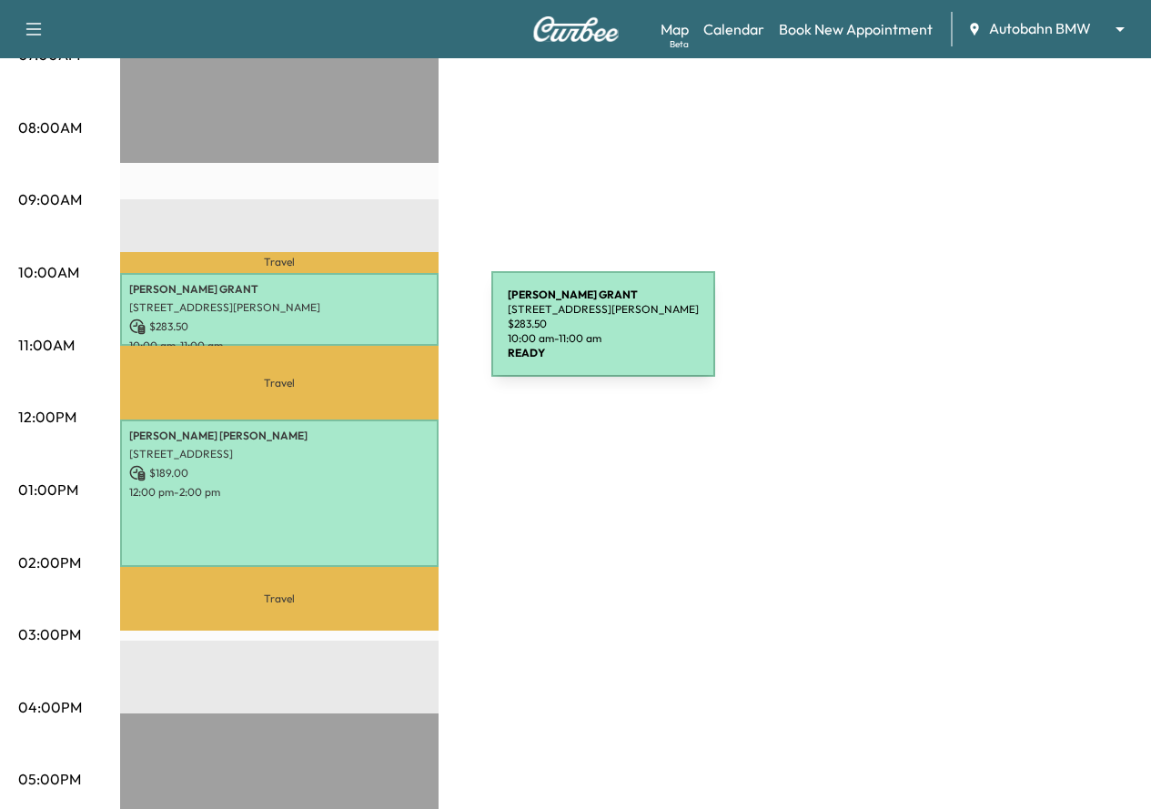
click at [355, 339] on p "10:00 am - 11:00 am" at bounding box center [279, 346] width 300 height 15
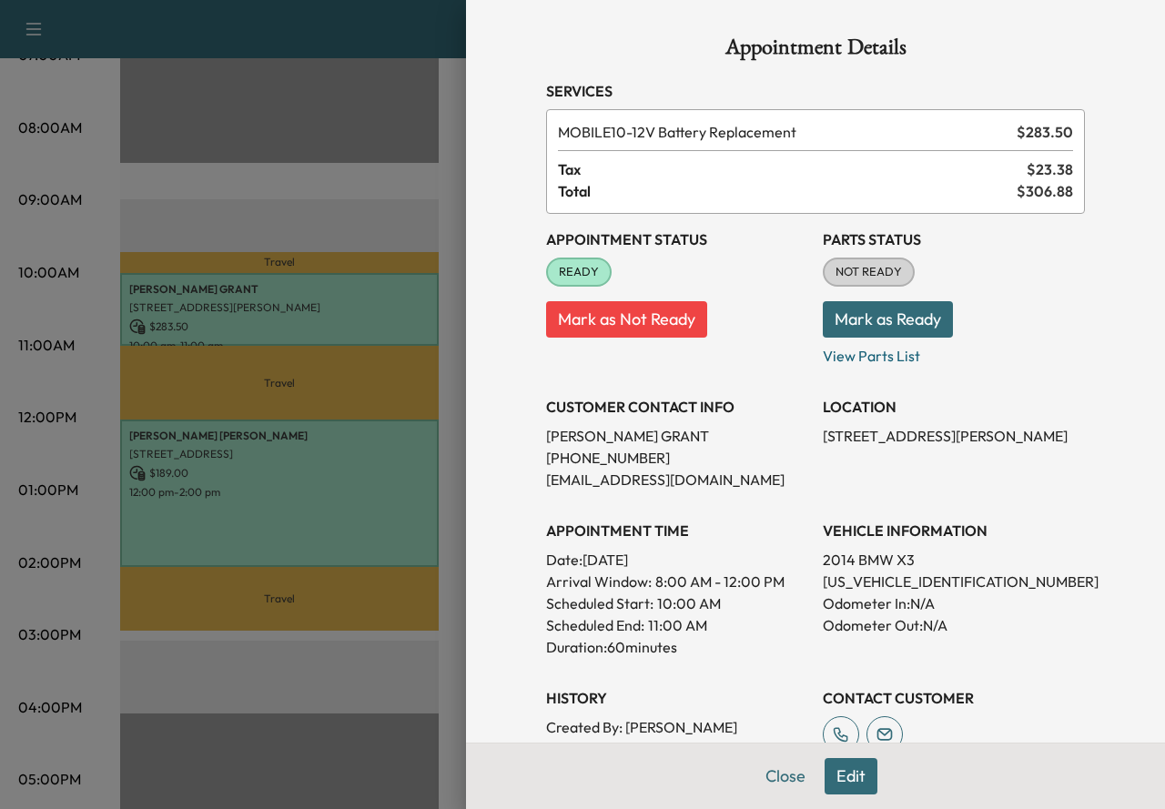
click at [839, 321] on button "Mark as Ready" at bounding box center [888, 319] width 130 height 36
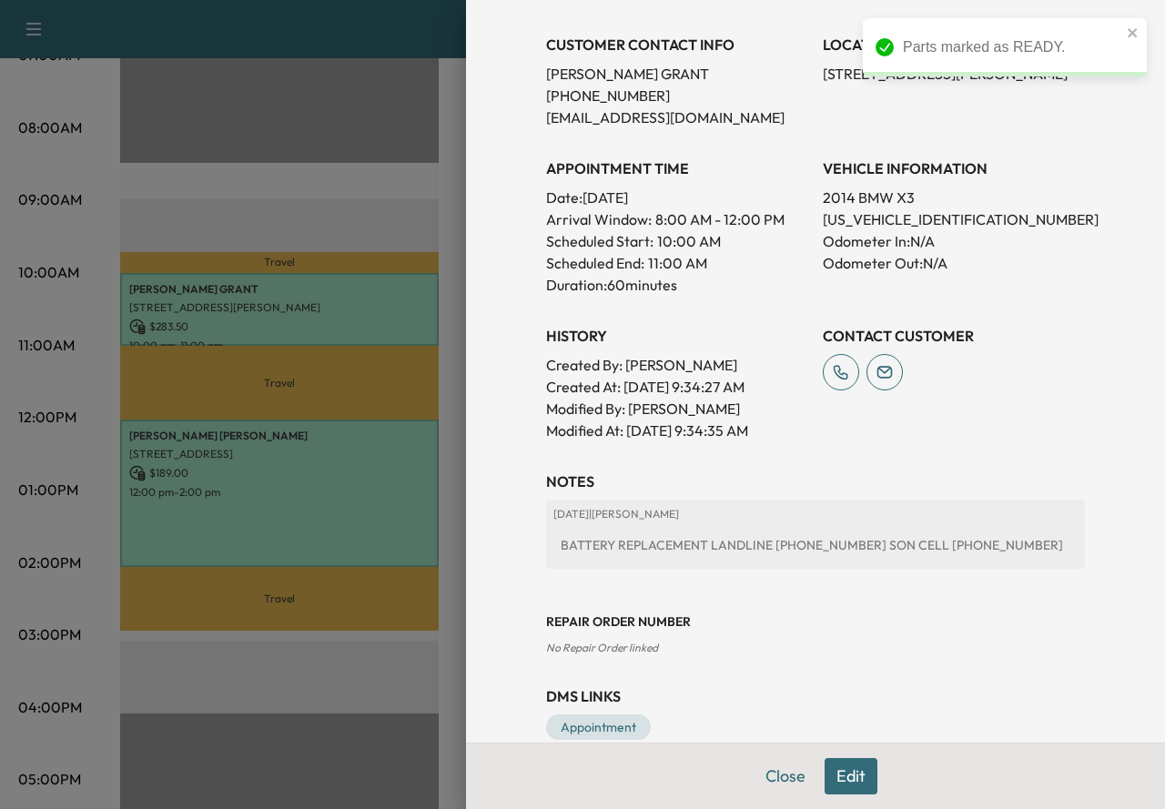
scroll to position [364, 0]
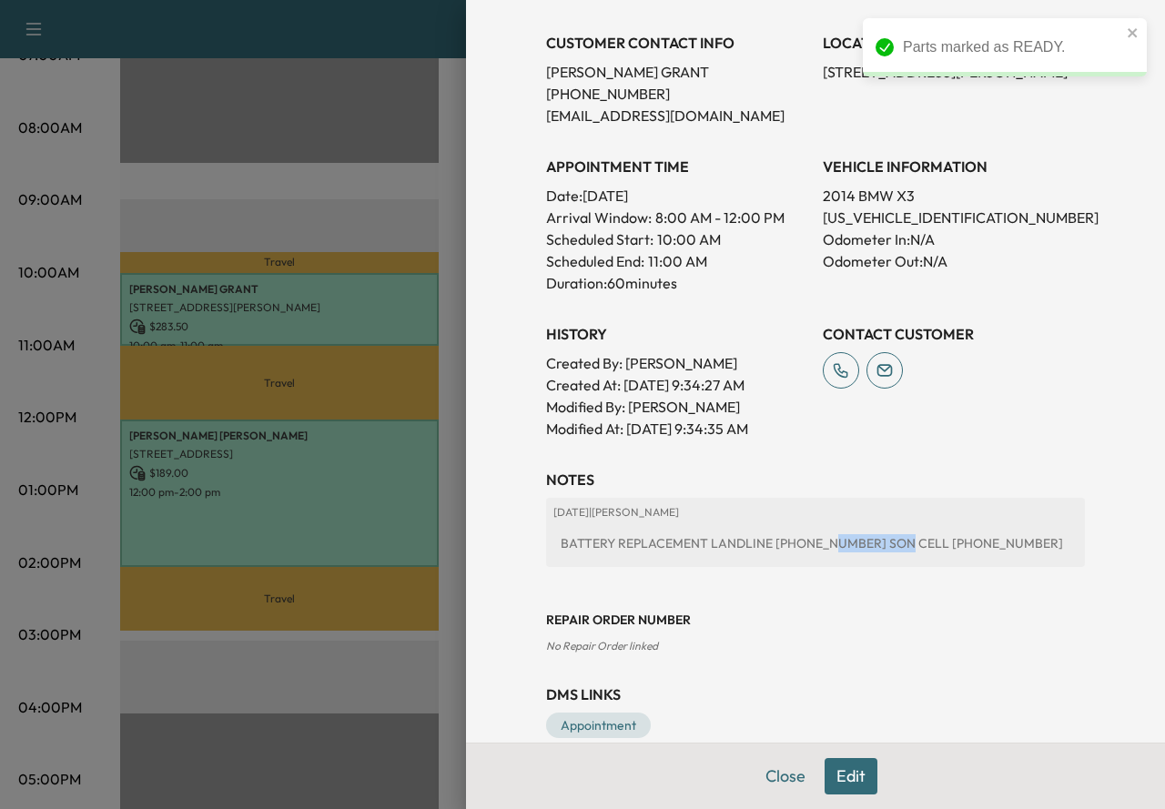
drag, startPoint x: 802, startPoint y: 545, endPoint x: 871, endPoint y: 544, distance: 69.2
click at [871, 544] on div "BATTERY REPLACEMENT LANDLINE [PHONE_NUMBER] SON CELL [PHONE_NUMBER]" at bounding box center [815, 543] width 524 height 33
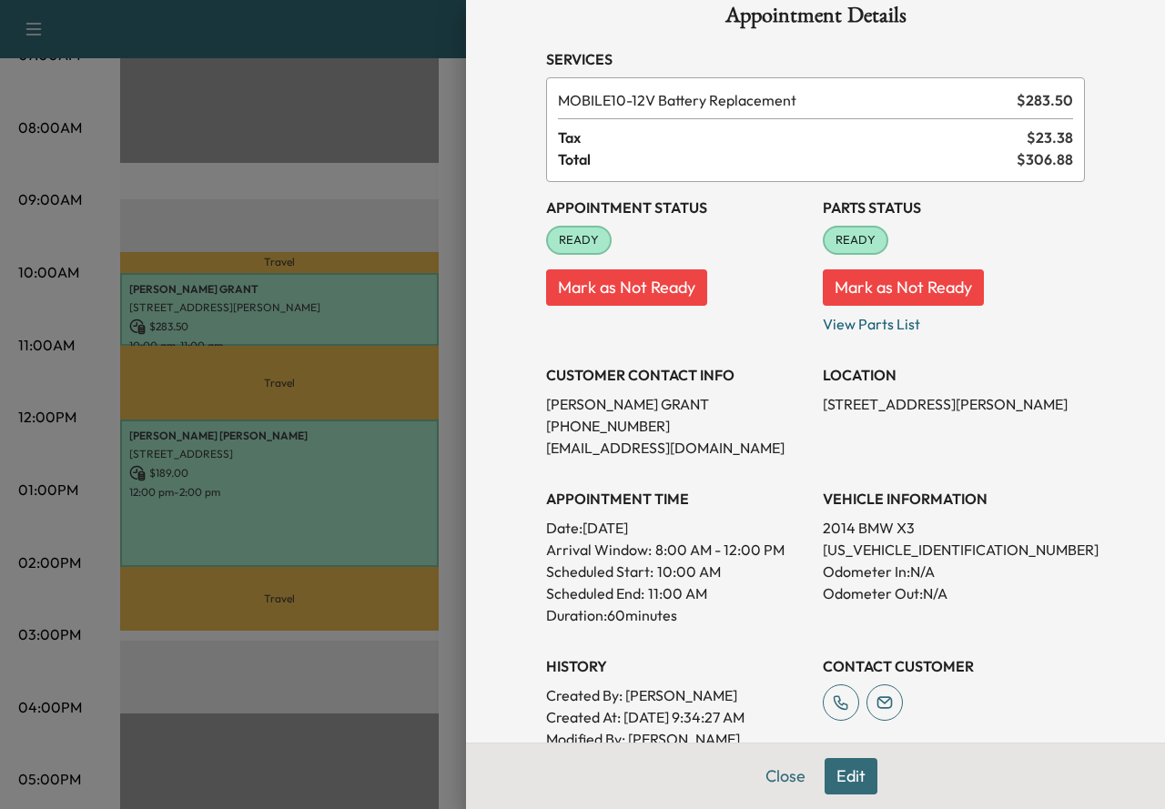
scroll to position [396, 0]
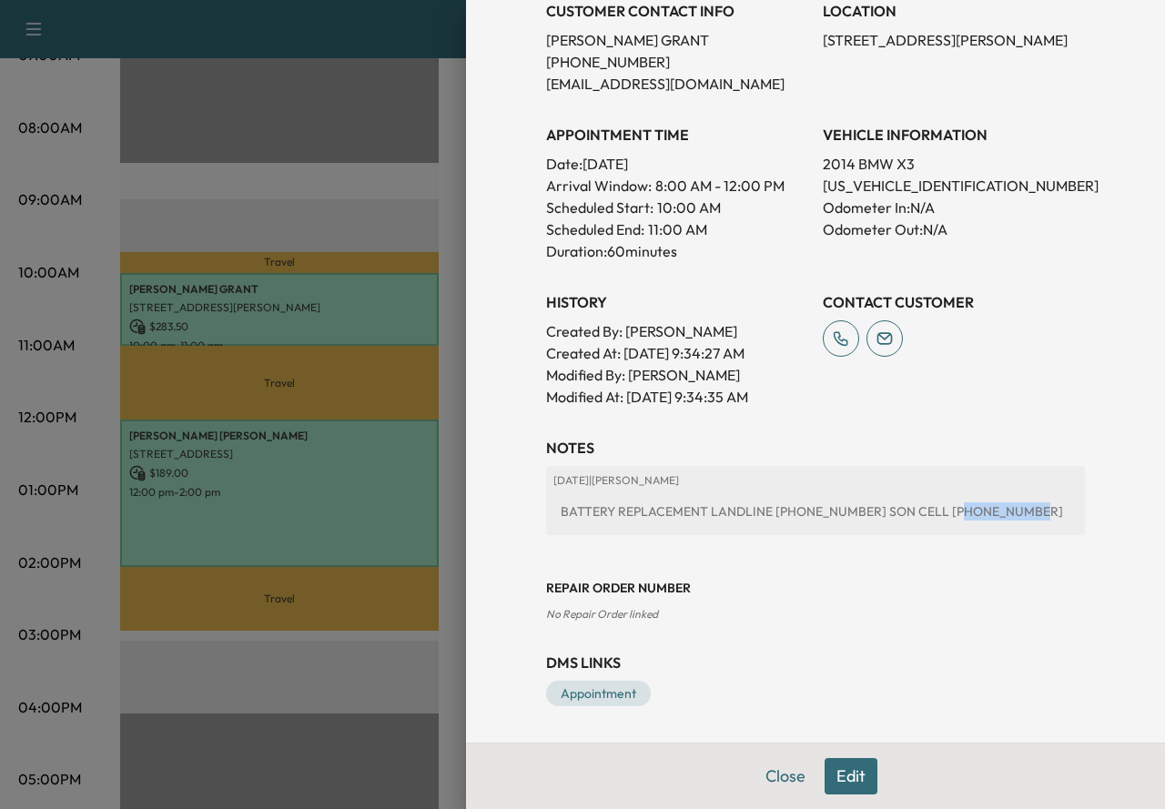
drag, startPoint x: 983, startPoint y: 507, endPoint x: 916, endPoint y: 512, distance: 67.6
click at [916, 512] on div "BATTERY REPLACEMENT LANDLINE [PHONE_NUMBER] SON CELL [PHONE_NUMBER]" at bounding box center [815, 511] width 524 height 33
drag, startPoint x: 850, startPoint y: 507, endPoint x: 979, endPoint y: 512, distance: 129.4
click at [979, 512] on div "BATTERY REPLACEMENT LANDLINE [PHONE_NUMBER] SON CELL [PHONE_NUMBER]" at bounding box center [815, 511] width 524 height 33
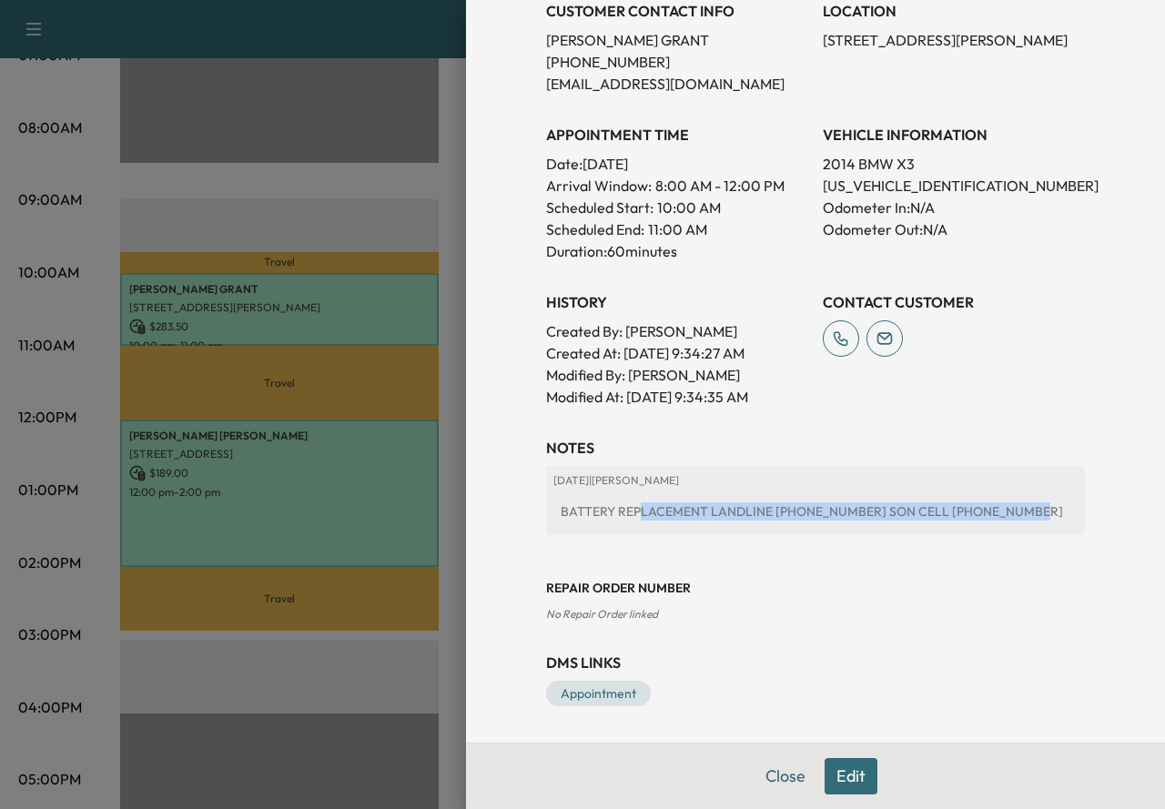
drag, startPoint x: 979, startPoint y: 512, endPoint x: 629, endPoint y: 505, distance: 350.5
click at [629, 505] on div "BATTERY REPLACEMENT LANDLINE [PHONE_NUMBER] SON CELL [PHONE_NUMBER]" at bounding box center [815, 511] width 524 height 33
click at [818, 512] on div "BATTERY REPLACEMENT LANDLINE [PHONE_NUMBER] SON CELL [PHONE_NUMBER]" at bounding box center [815, 511] width 524 height 33
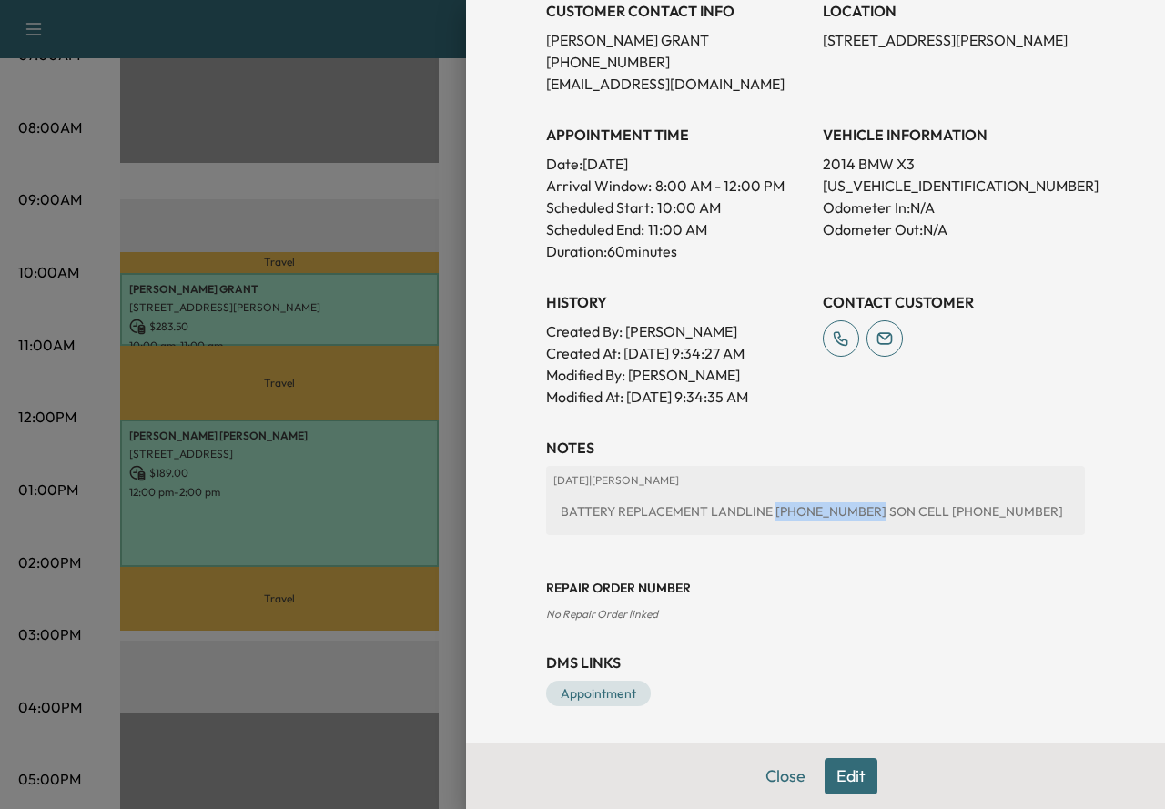
drag, startPoint x: 841, startPoint y: 511, endPoint x: 758, endPoint y: 510, distance: 82.8
click at [758, 510] on div "BATTERY REPLACEMENT LANDLINE [PHONE_NUMBER] SON CELL [PHONE_NUMBER]" at bounding box center [815, 511] width 524 height 33
click at [925, 518] on div "BATTERY REPLACEMENT LANDLINE [PHONE_NUMBER] SON CELL [PHONE_NUMBER]" at bounding box center [815, 511] width 524 height 33
drag, startPoint x: 647, startPoint y: 613, endPoint x: 523, endPoint y: 613, distance: 123.8
click at [524, 613] on div "Appointment Details Services MOBILE10 - 12V Battery Replacement $ 283.50 Tax $ …" at bounding box center [815, 173] width 582 height 1139
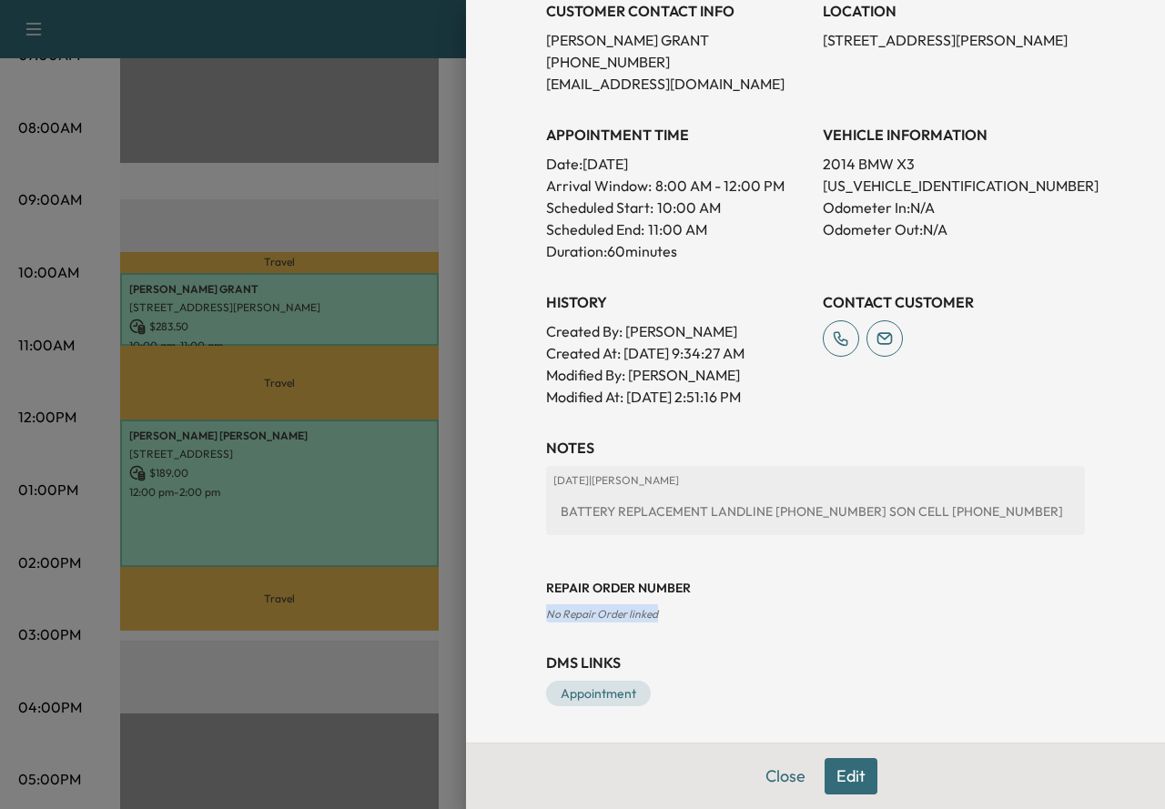
click at [553, 614] on span "No Repair Order linked" at bounding box center [602, 614] width 112 height 14
click at [825, 767] on button "Edit" at bounding box center [851, 776] width 53 height 36
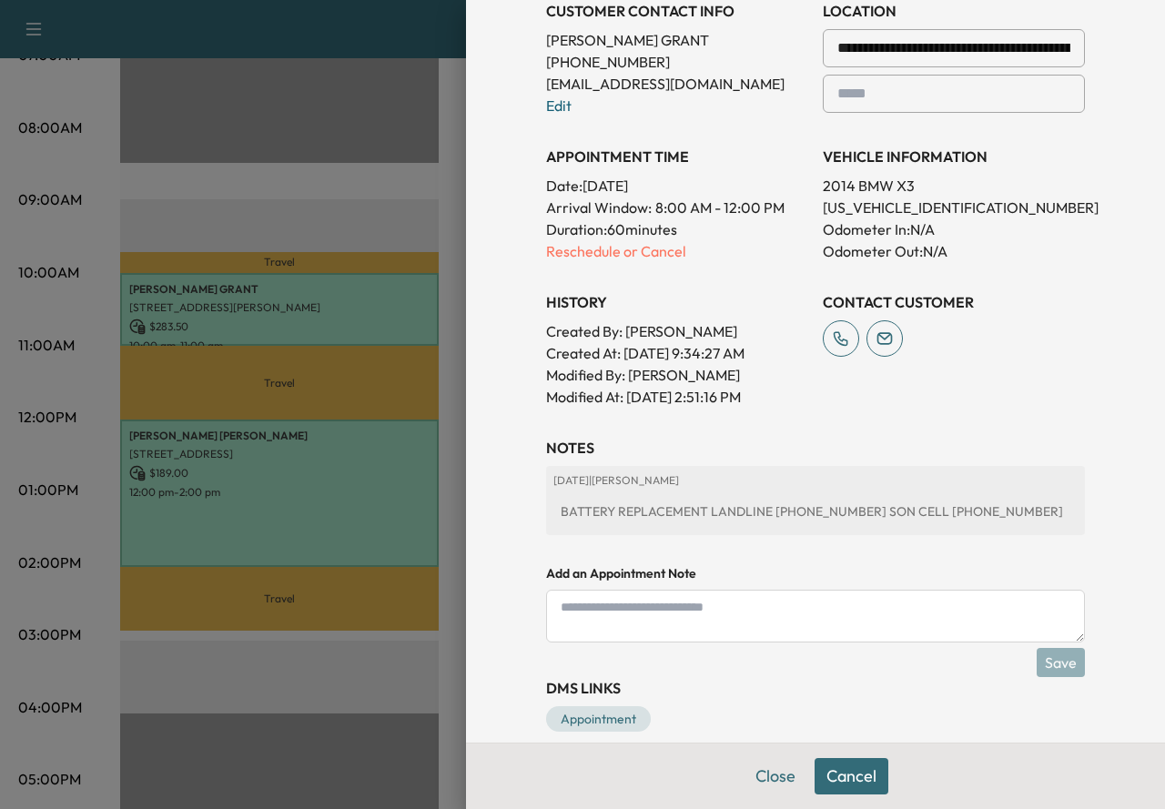
click at [731, 615] on textarea at bounding box center [815, 616] width 539 height 53
click at [775, 609] on textarea "**********" at bounding box center [815, 616] width 539 height 53
click at [861, 611] on textarea "**********" at bounding box center [815, 616] width 539 height 53
type textarea "**********"
click at [1042, 667] on button "Save" at bounding box center [1061, 662] width 48 height 29
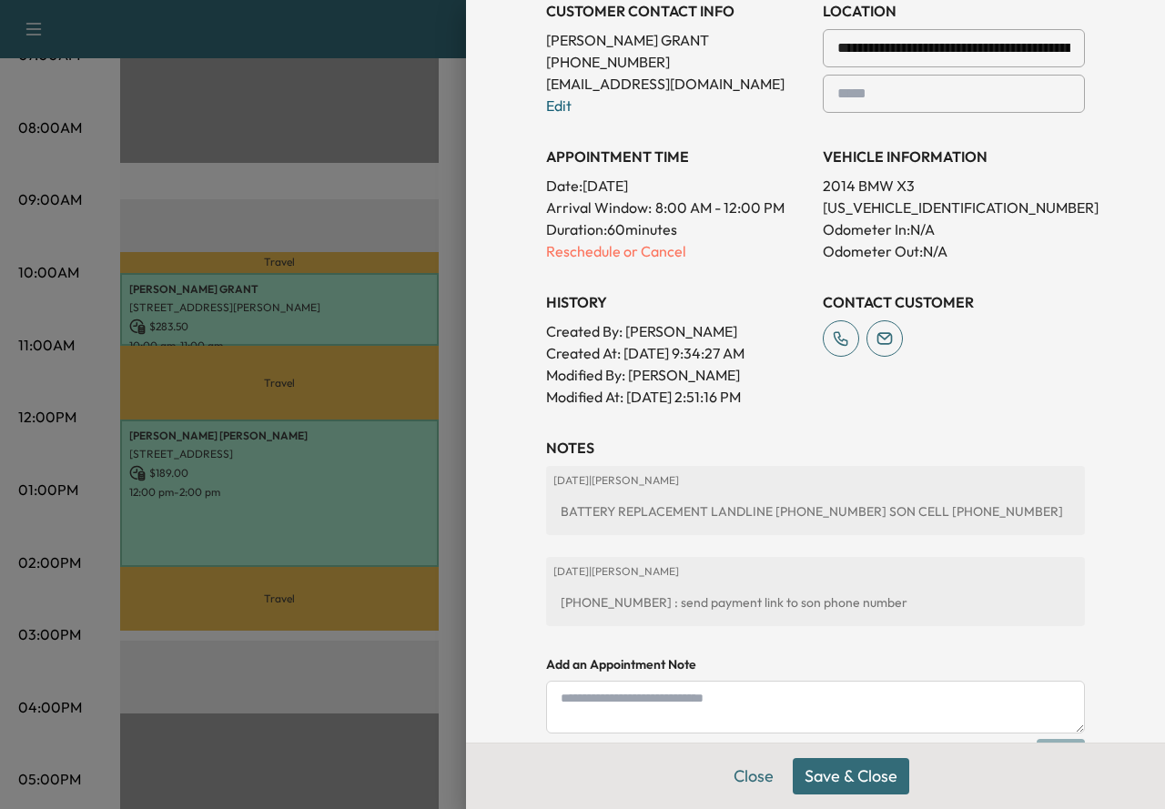
click at [841, 789] on button "Save & Close" at bounding box center [851, 776] width 116 height 36
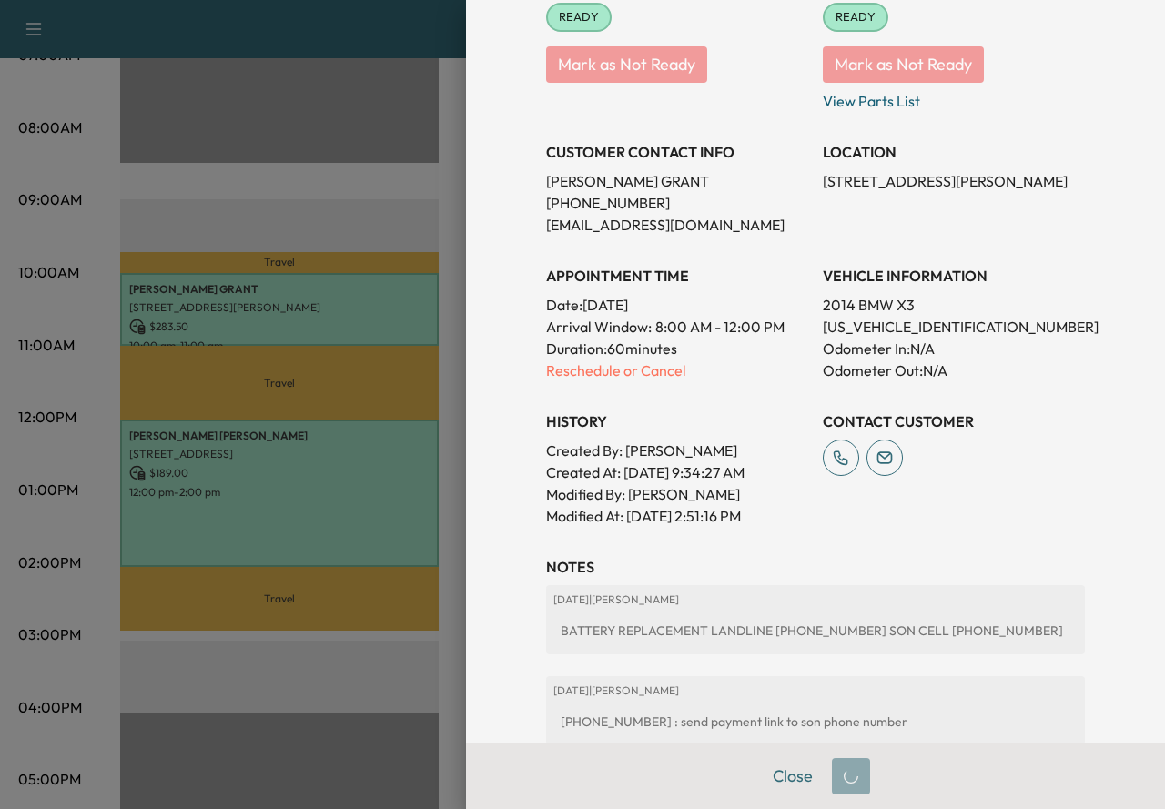
scroll to position [123, 0]
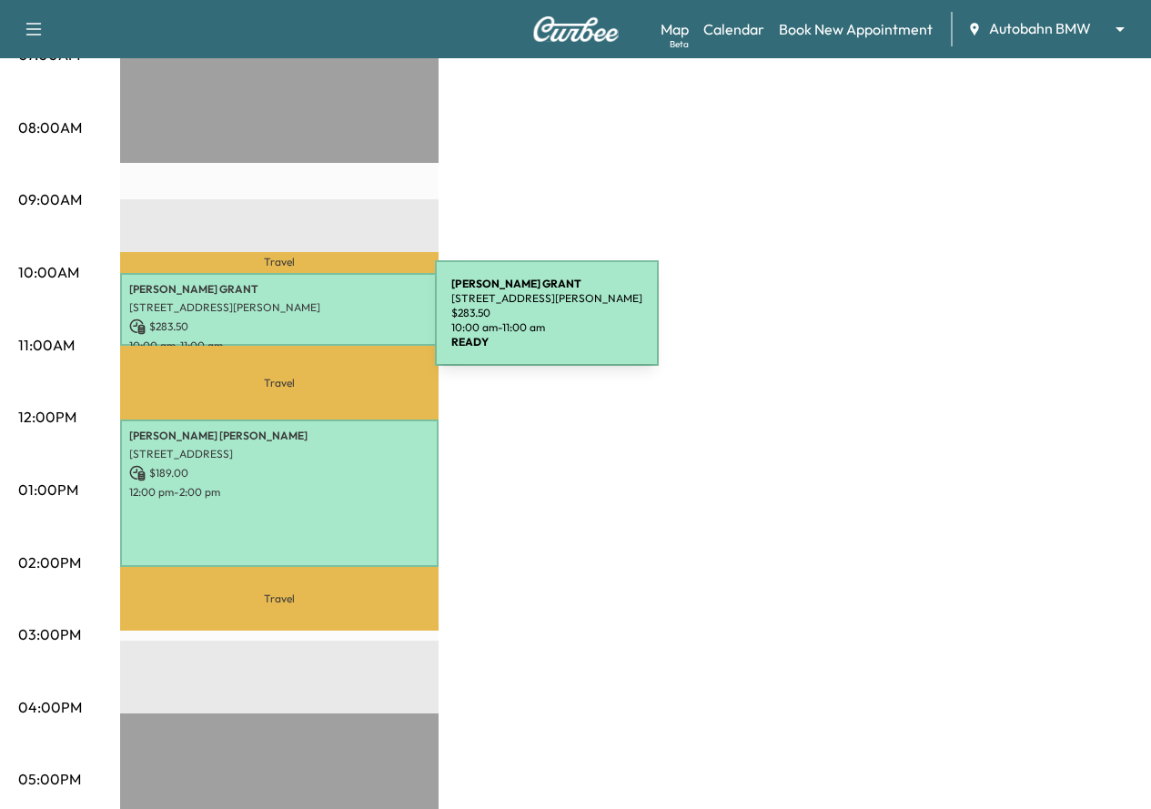
click at [299, 324] on p "$ 283.50" at bounding box center [279, 327] width 300 height 16
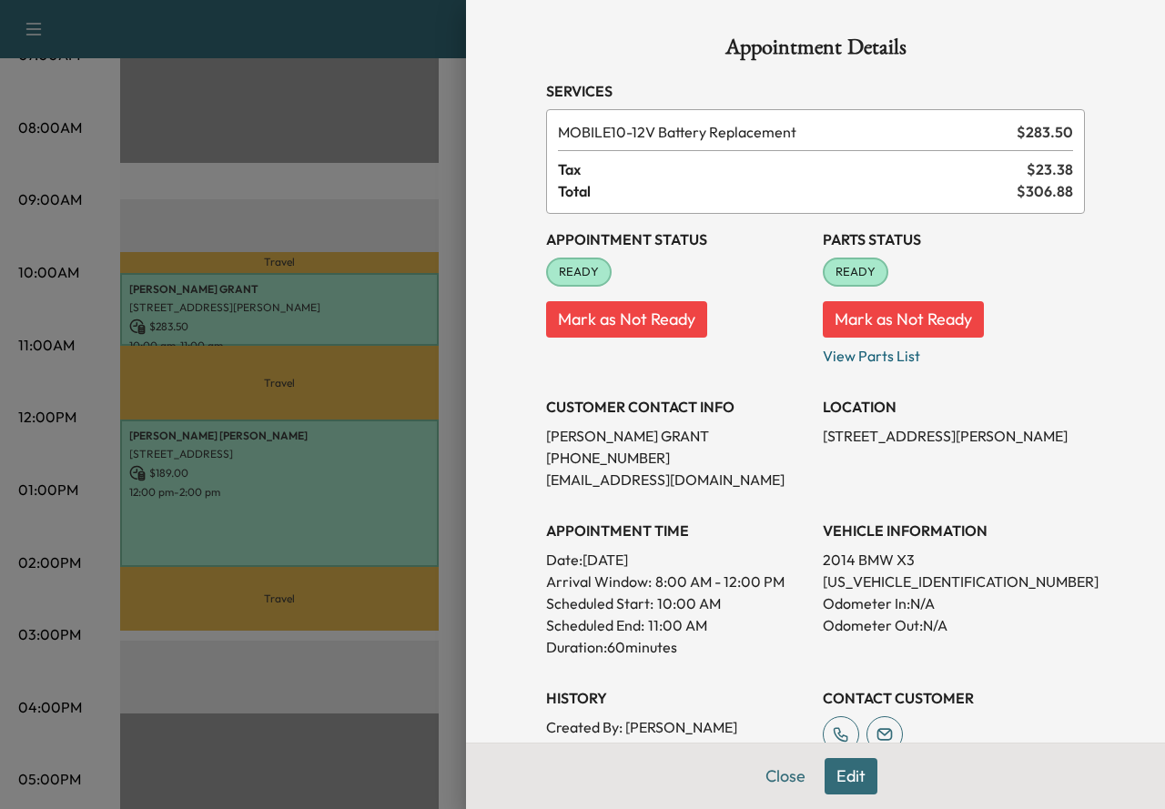
click at [643, 428] on p "[PERSON_NAME]" at bounding box center [677, 436] width 262 height 22
copy p "[PERSON_NAME]"
